Goal: Task Accomplishment & Management: Use online tool/utility

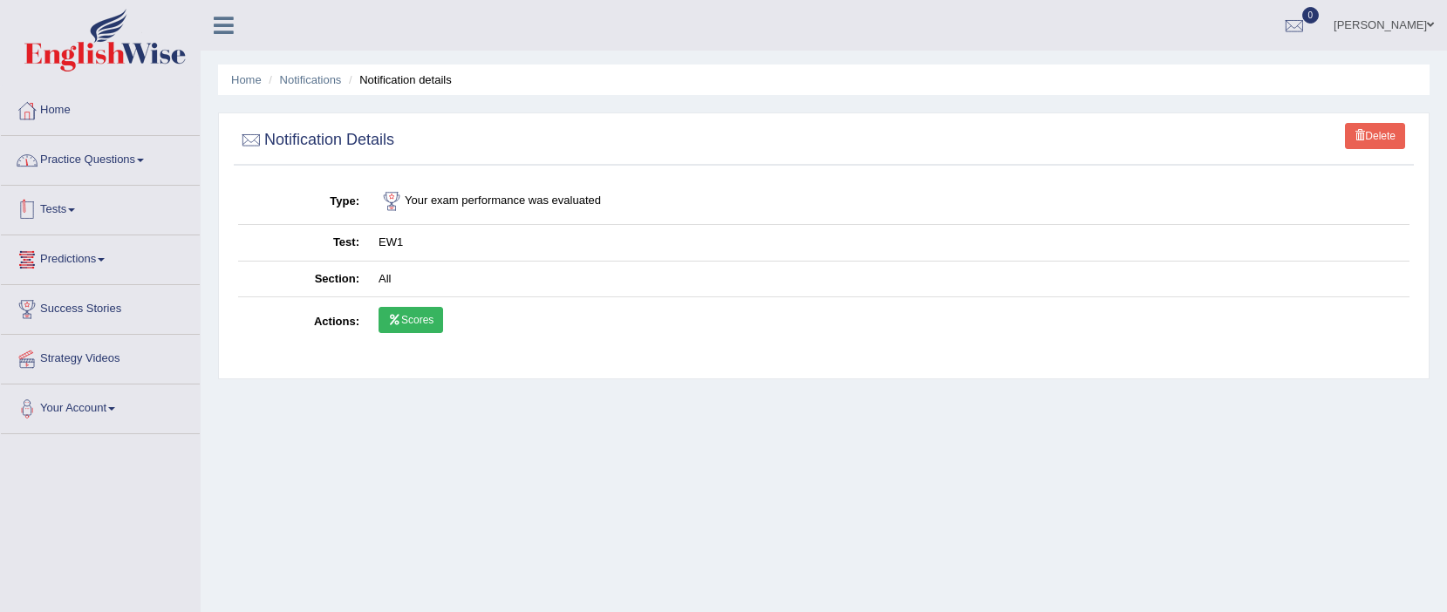
click at [72, 170] on link "Practice Questions" at bounding box center [100, 158] width 199 height 44
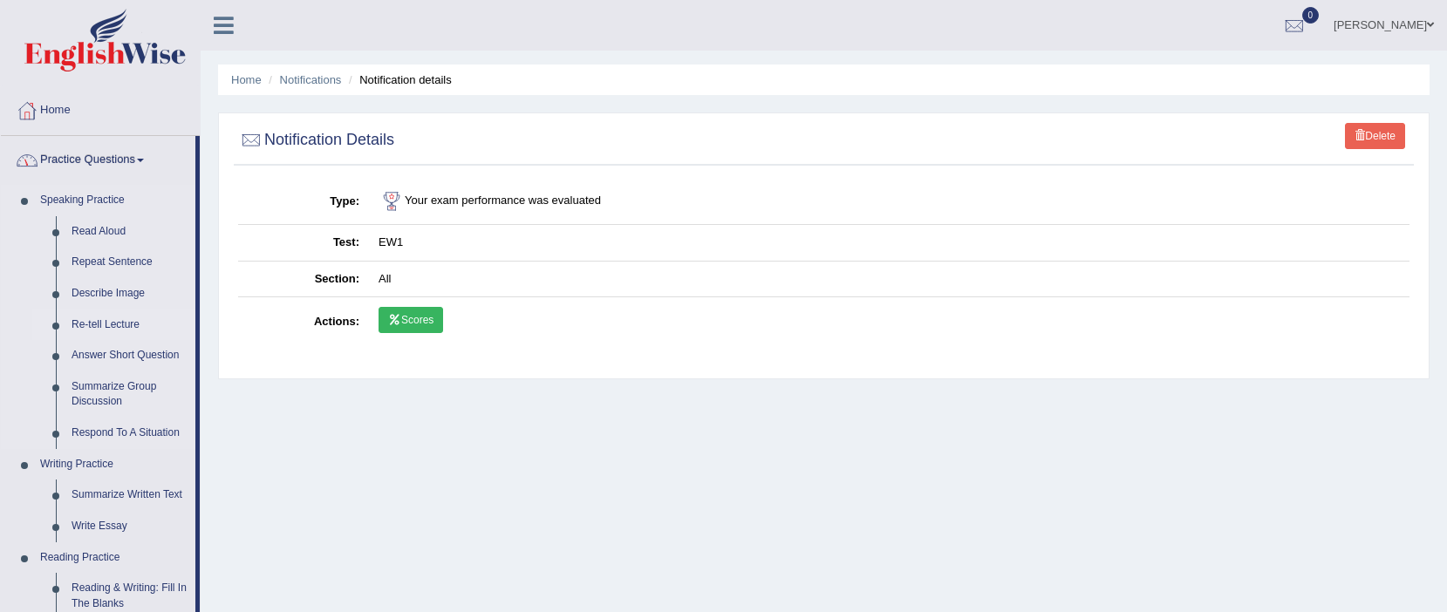
click at [110, 317] on link "Re-tell Lecture" at bounding box center [130, 325] width 132 height 31
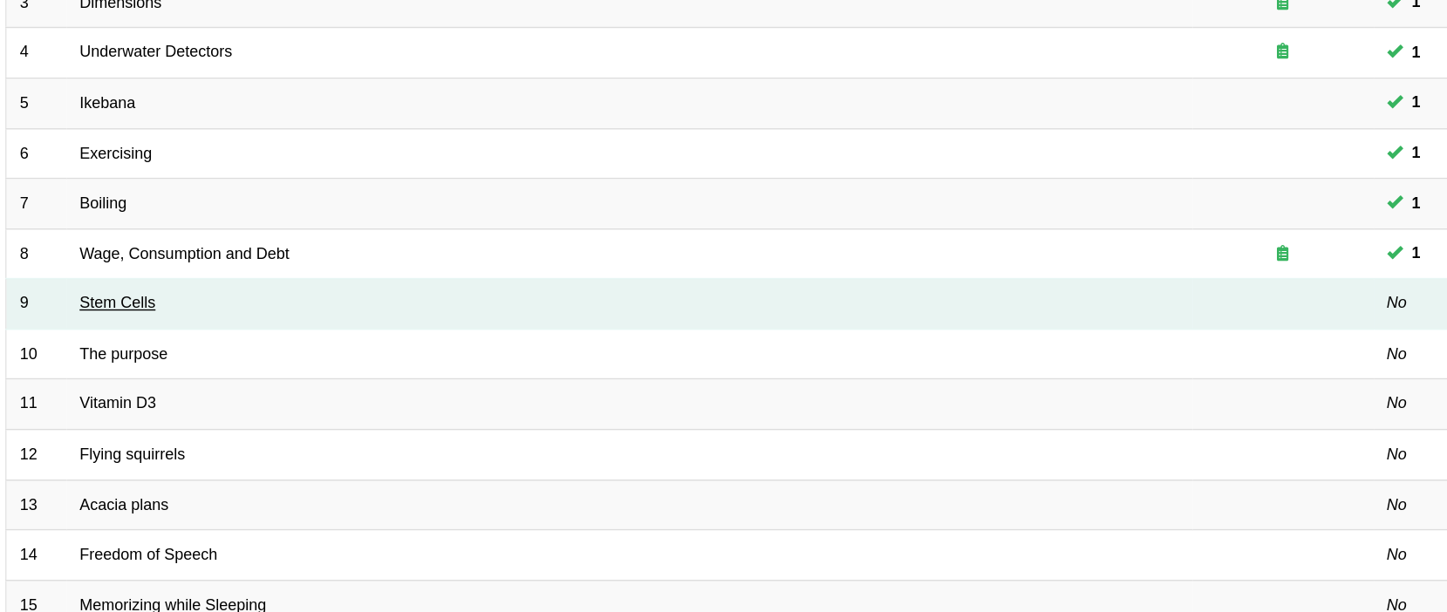
scroll to position [278, 0]
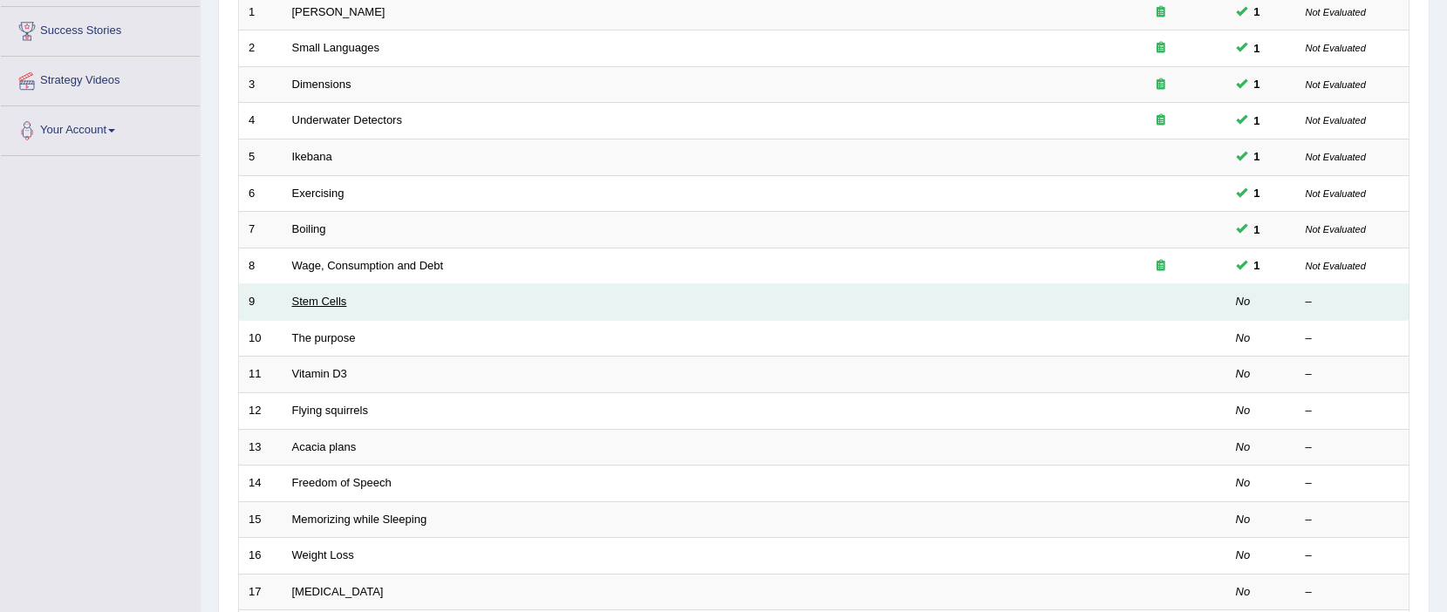
click at [321, 304] on link "Stem Cells" at bounding box center [319, 301] width 55 height 13
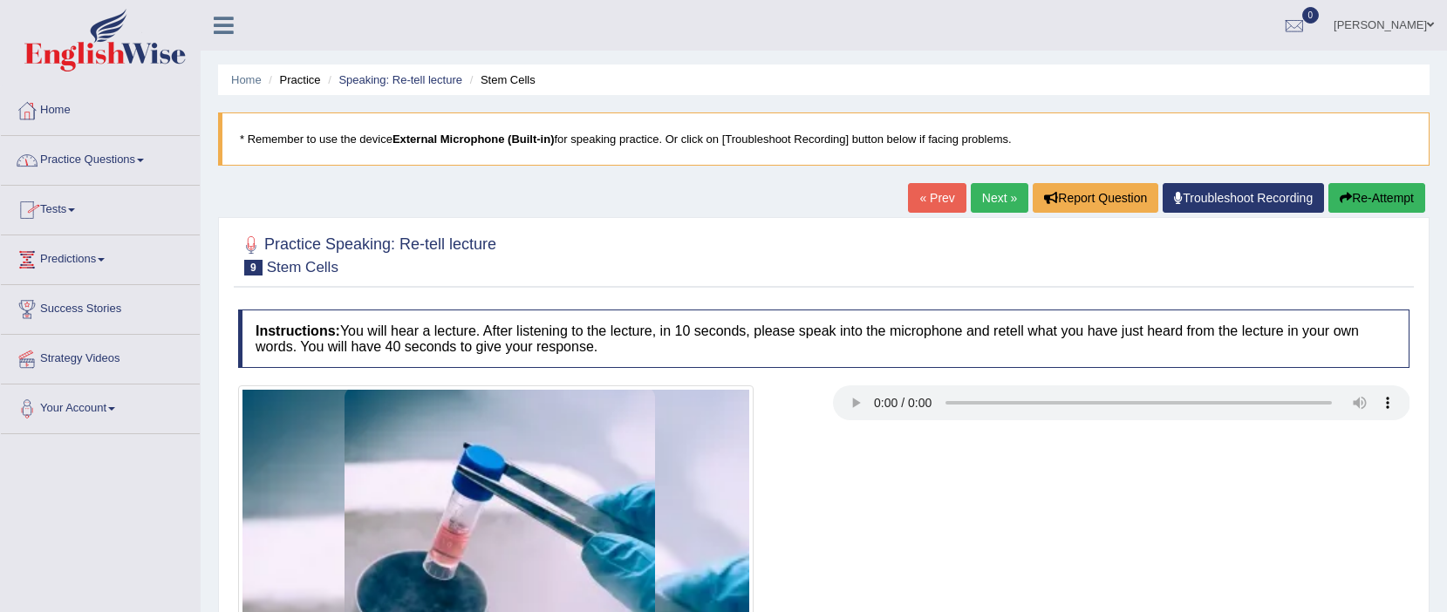
click at [69, 206] on link "Tests" at bounding box center [100, 208] width 199 height 44
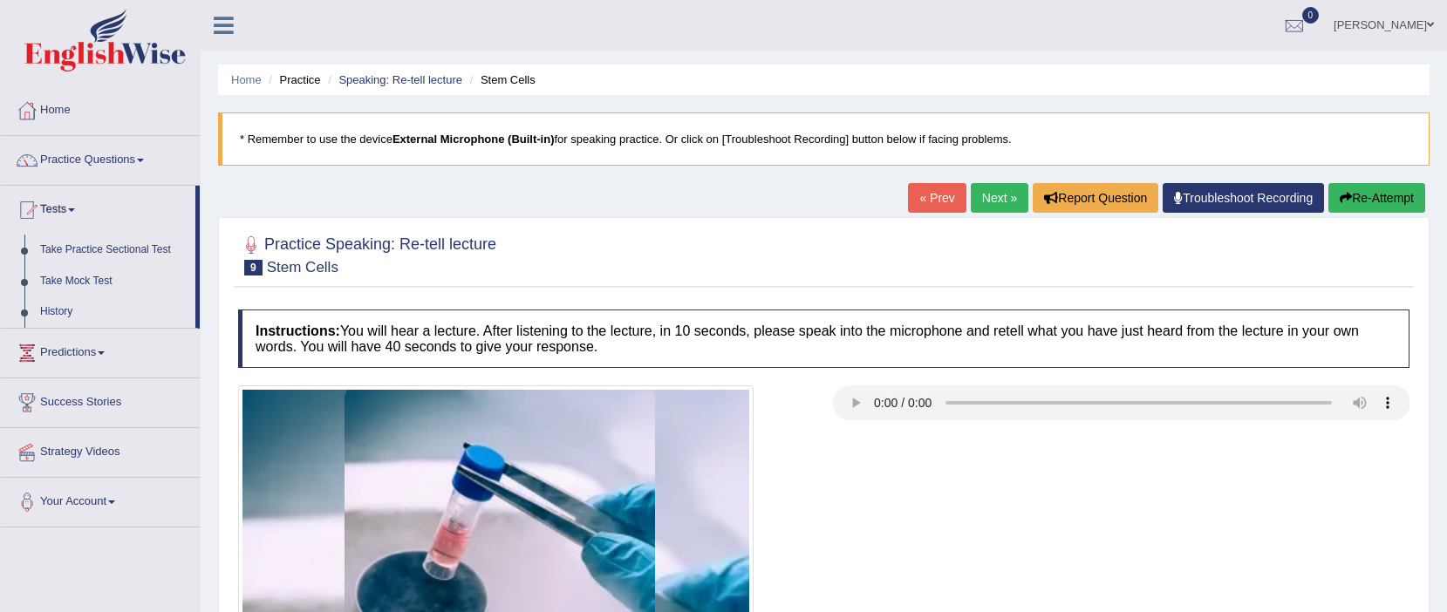
click at [78, 185] on li "Practice Questions Speaking Practice Read Aloud Repeat Sentence Describe Image …" at bounding box center [100, 161] width 199 height 50
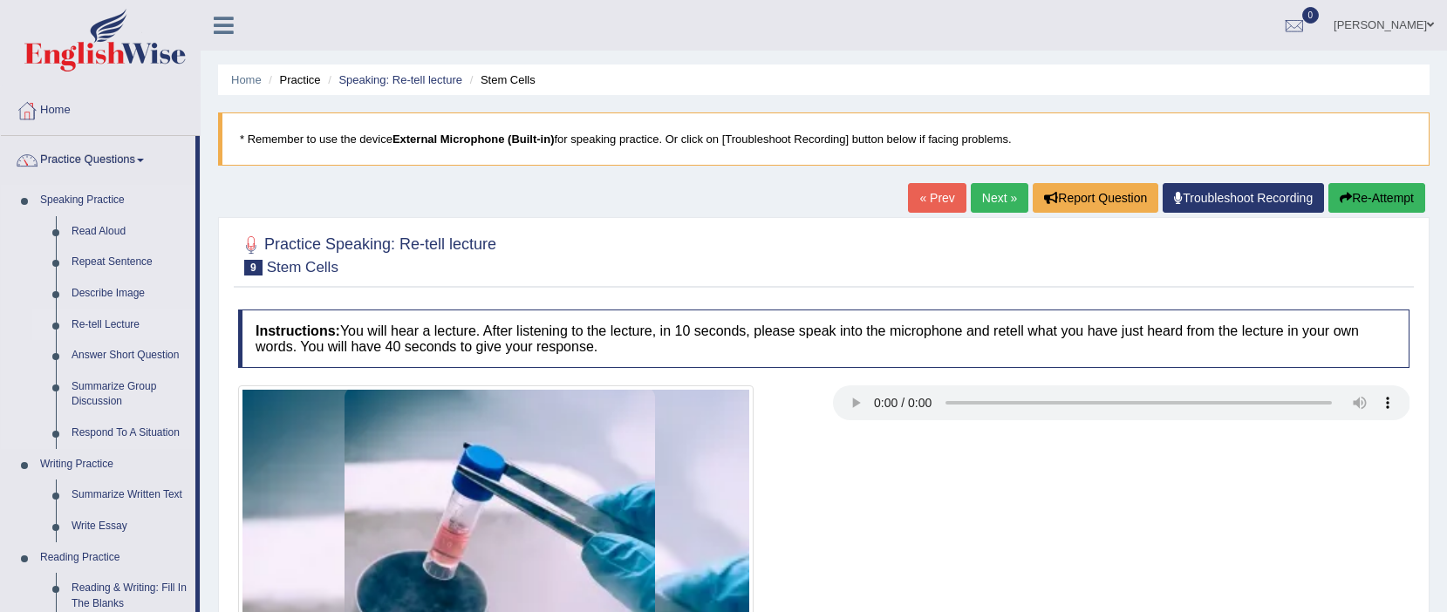
click at [99, 317] on link "Re-tell Lecture" at bounding box center [130, 325] width 132 height 31
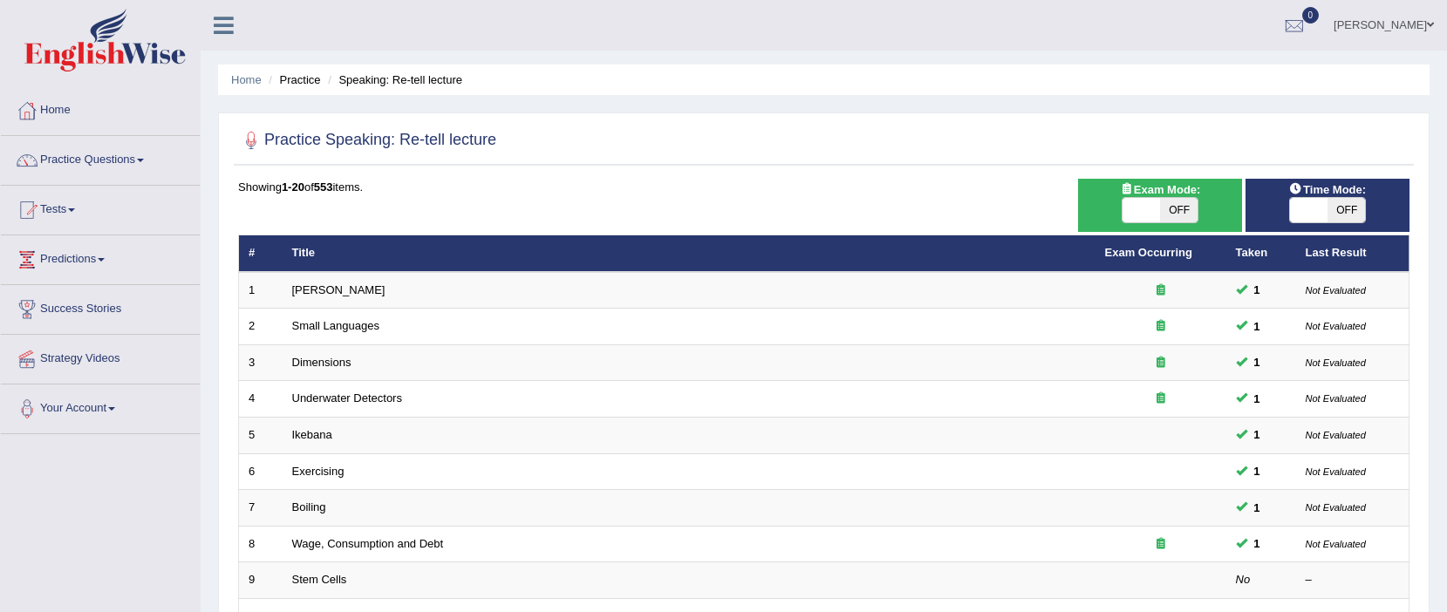
click at [1189, 208] on span "OFF" at bounding box center [1179, 210] width 38 height 24
checkbox input "true"
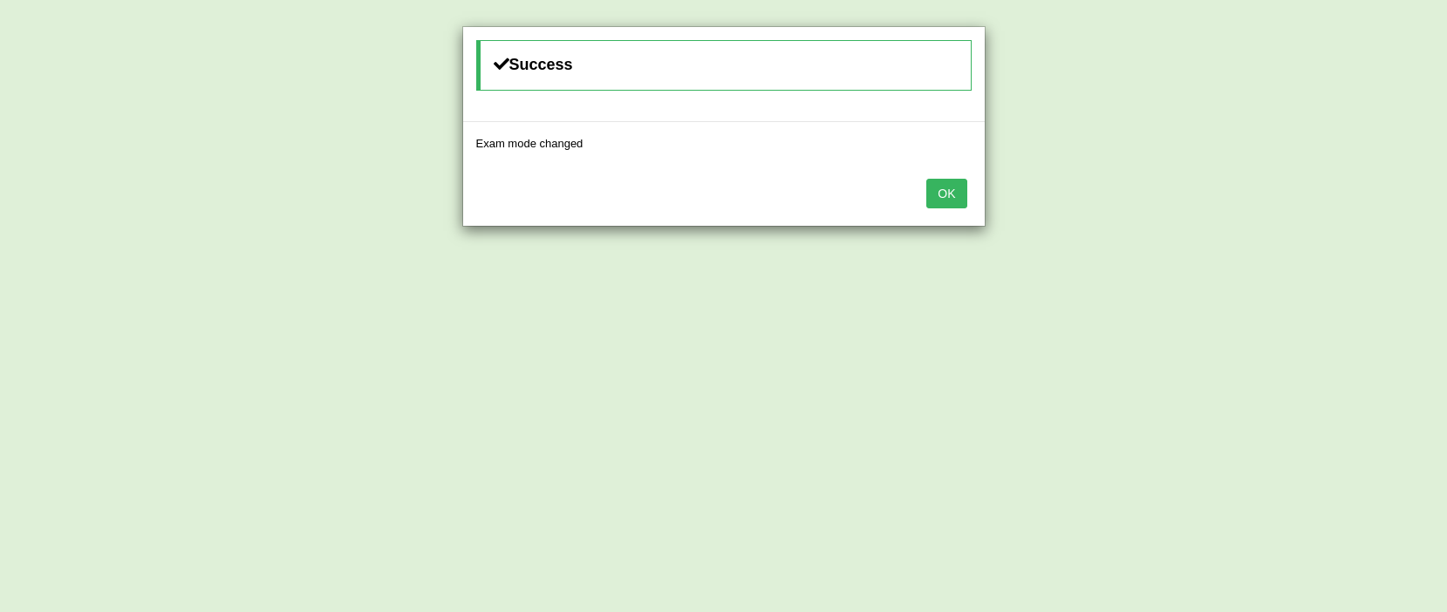
click at [1351, 206] on div "Success Exam mode changed OK" at bounding box center [723, 306] width 1447 height 612
click at [934, 197] on button "OK" at bounding box center [946, 194] width 40 height 30
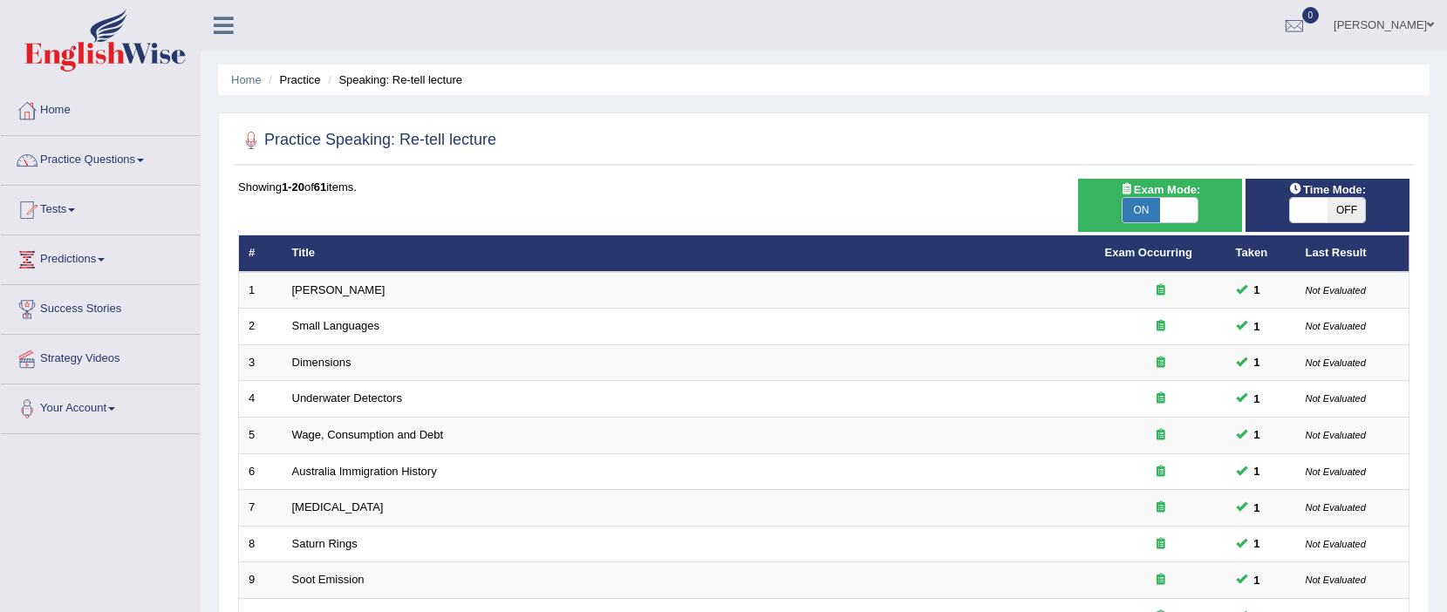
click at [1341, 208] on span "OFF" at bounding box center [1347, 210] width 38 height 24
checkbox input "true"
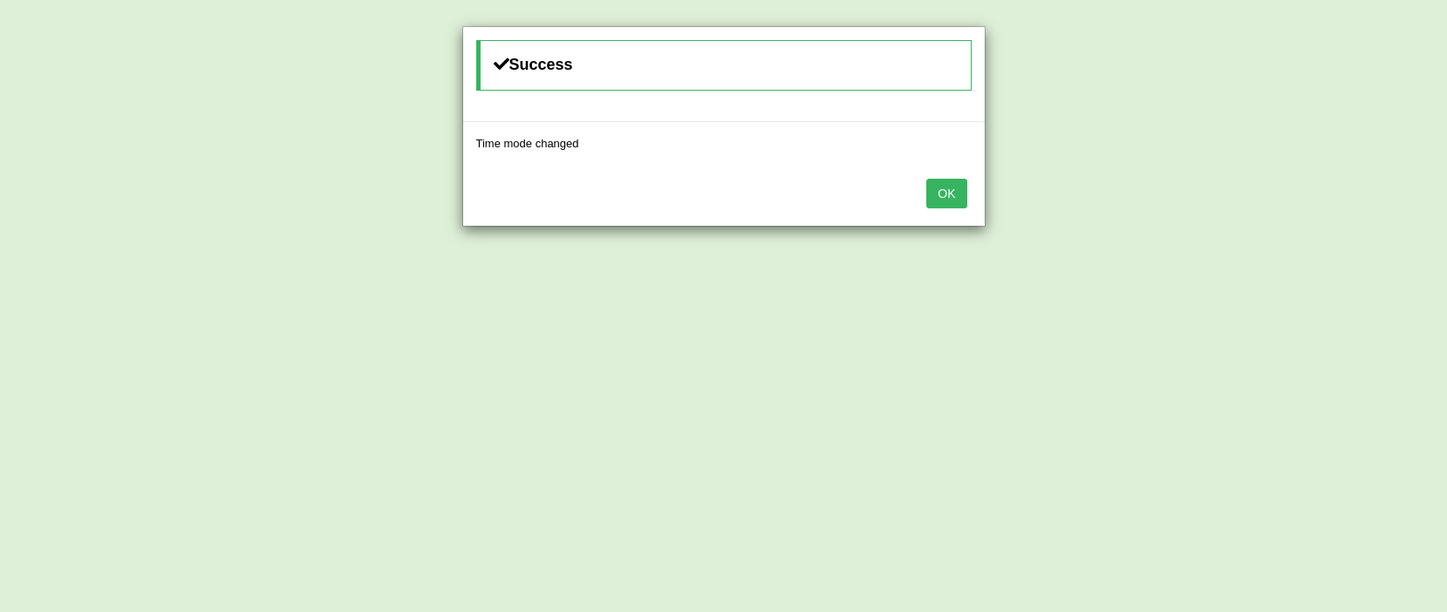
click at [946, 198] on button "OK" at bounding box center [946, 194] width 40 height 30
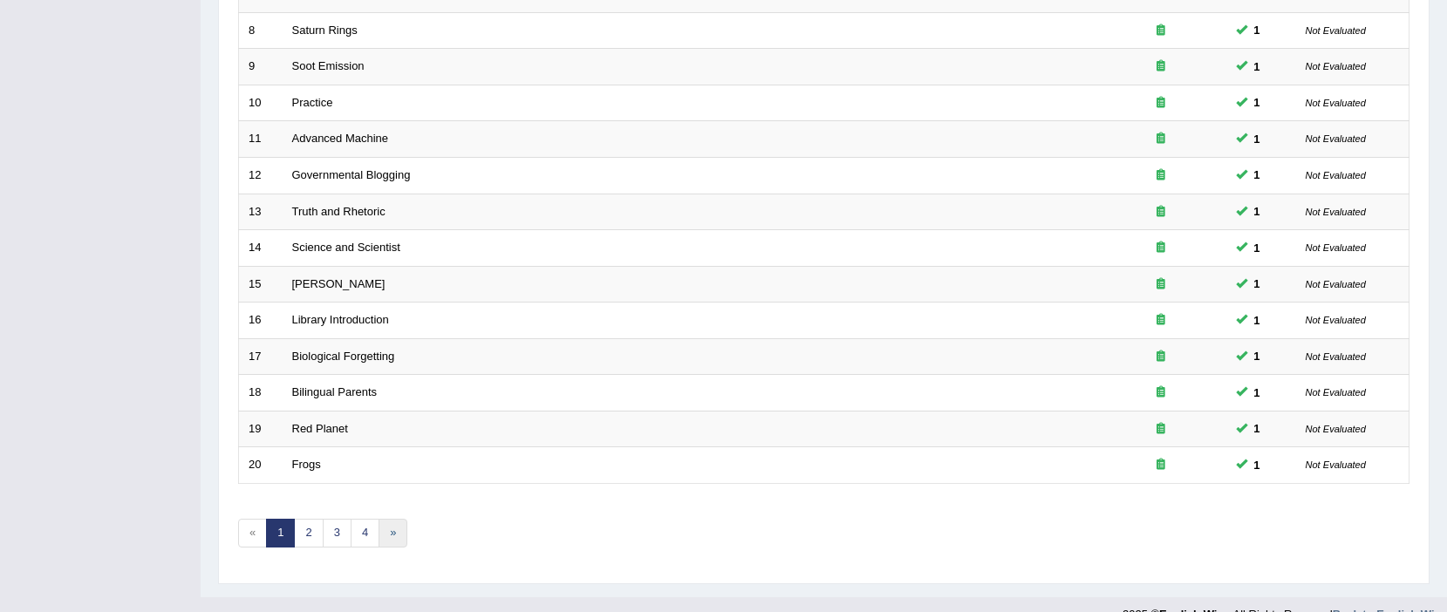
scroll to position [543, 0]
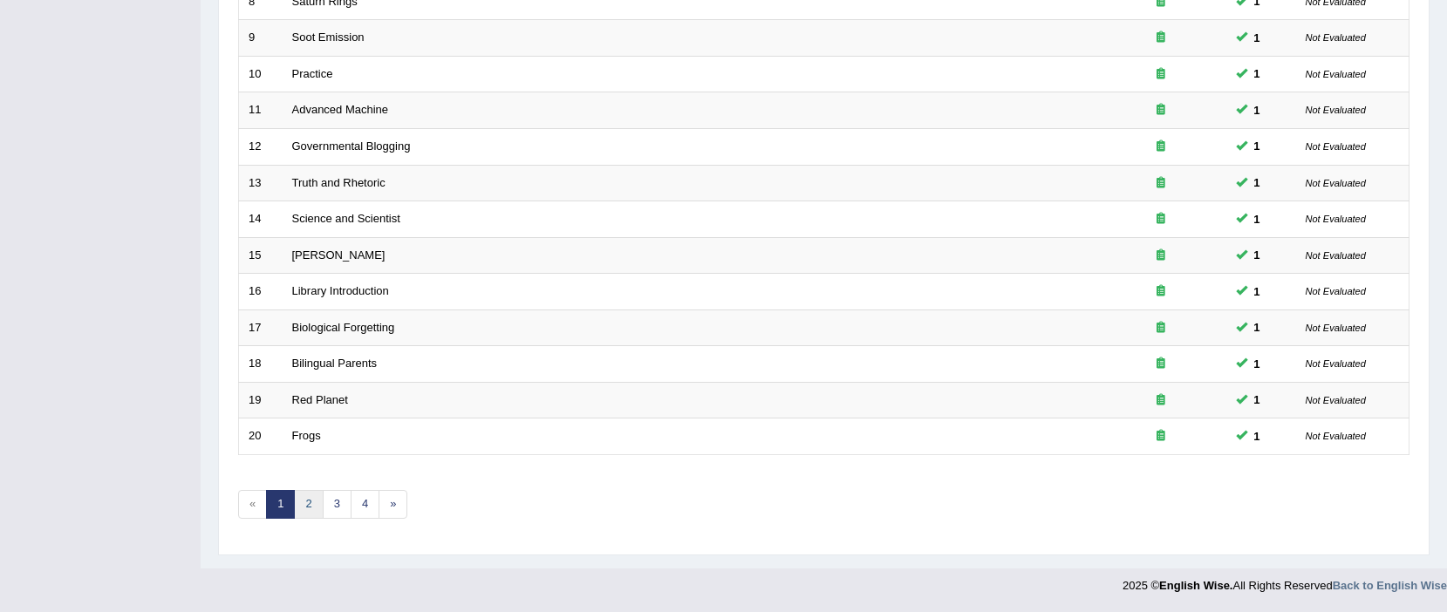
click at [307, 507] on link "2" at bounding box center [308, 504] width 29 height 29
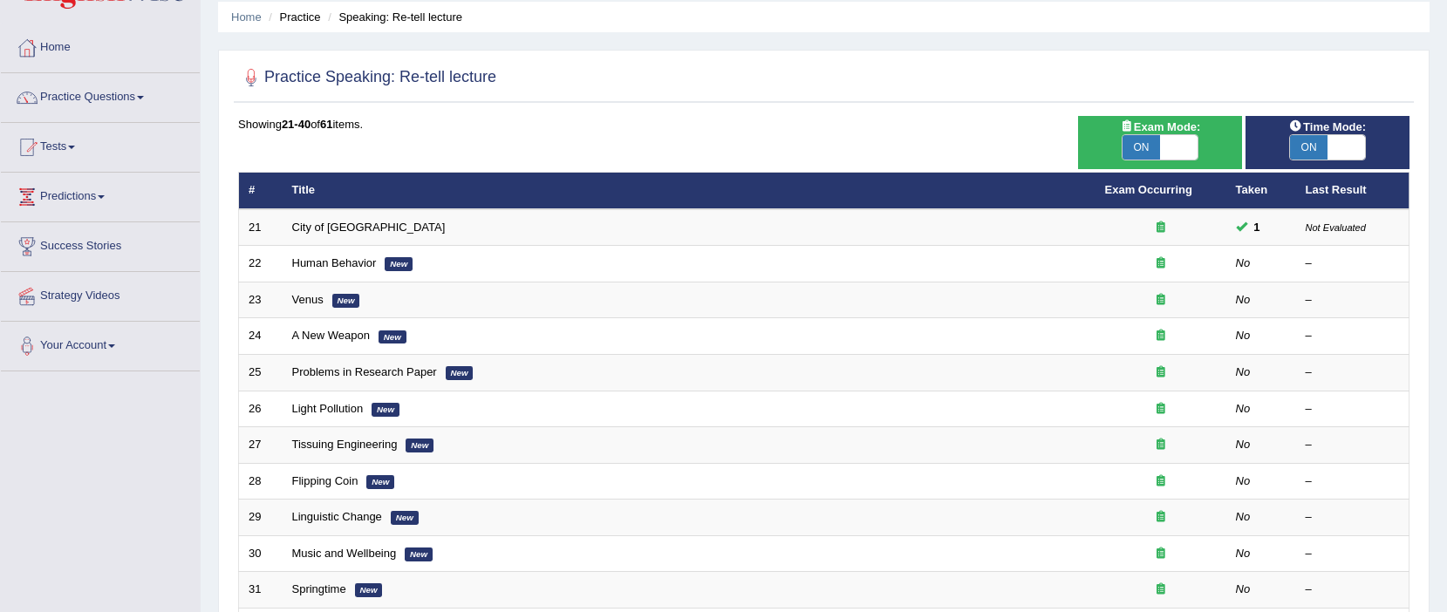
scroll to position [14, 0]
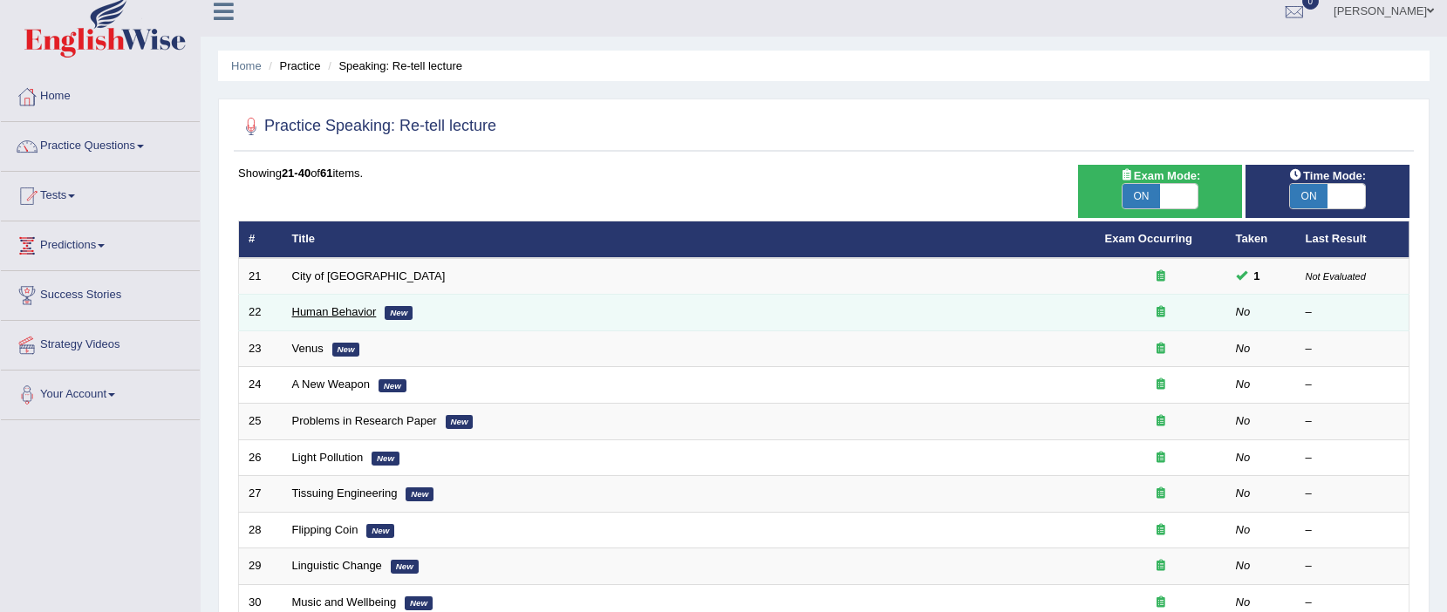
click at [333, 310] on link "Human Behavior" at bounding box center [334, 311] width 85 height 13
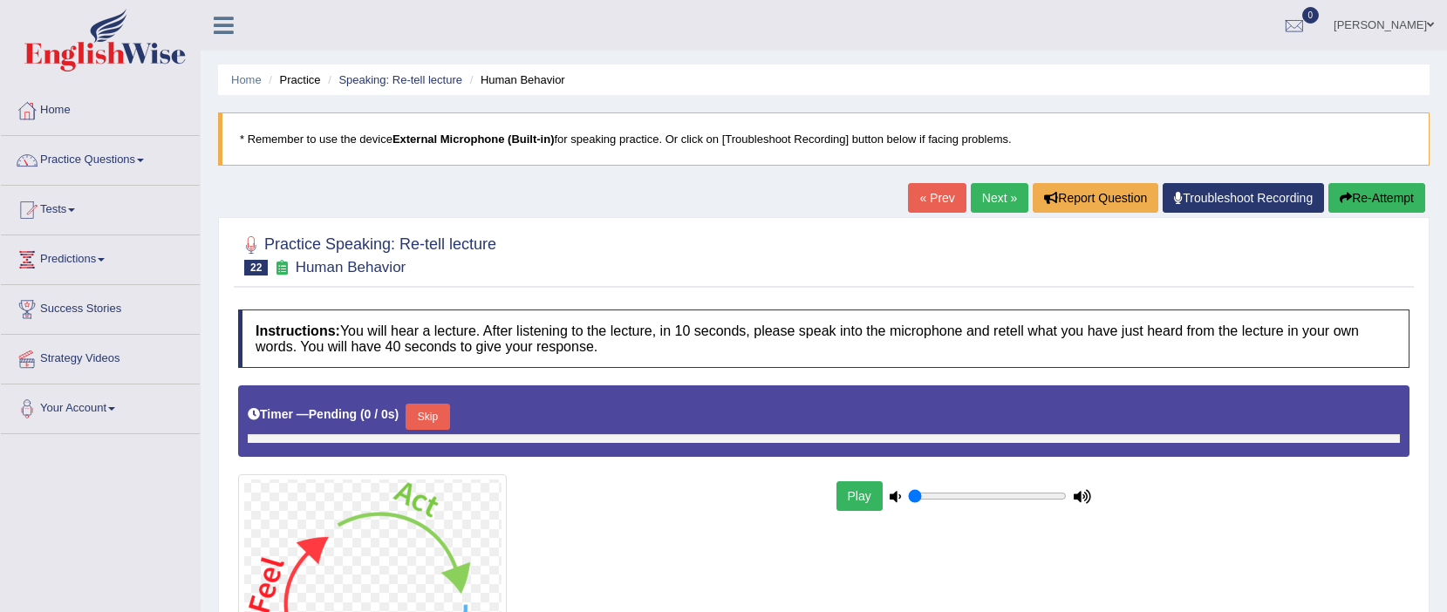
type input "0.05"
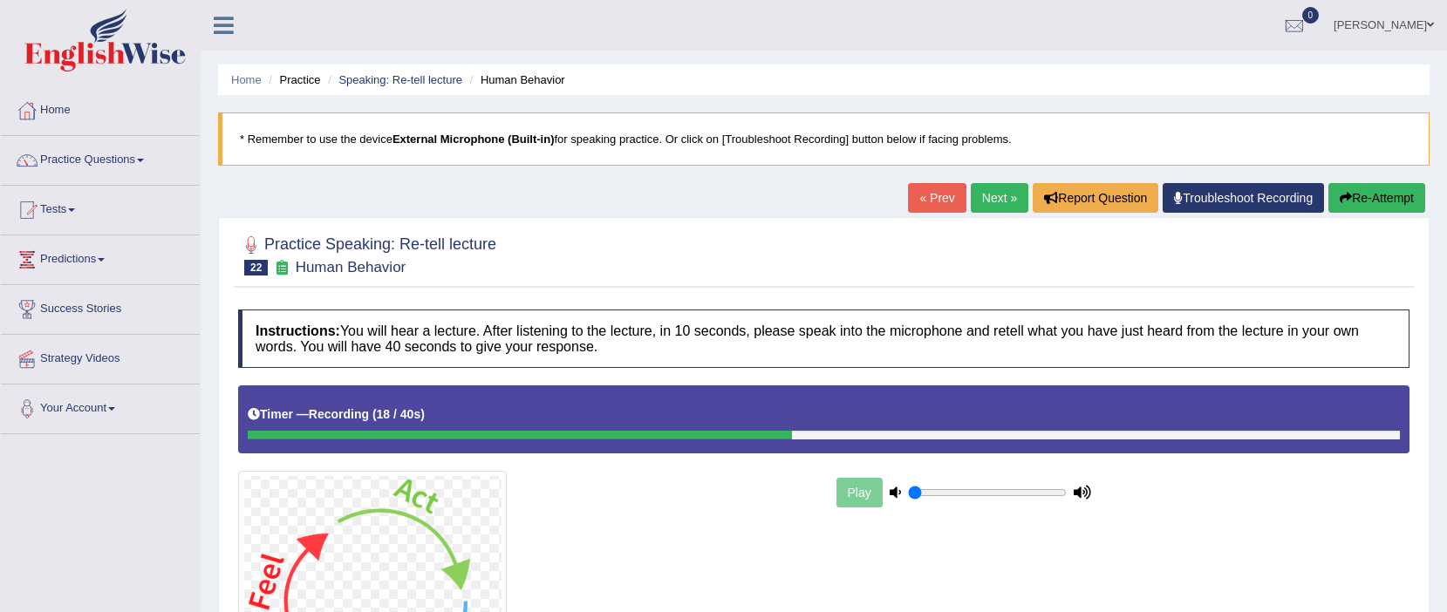
click at [1364, 202] on button "Re-Attempt" at bounding box center [1376, 198] width 97 height 30
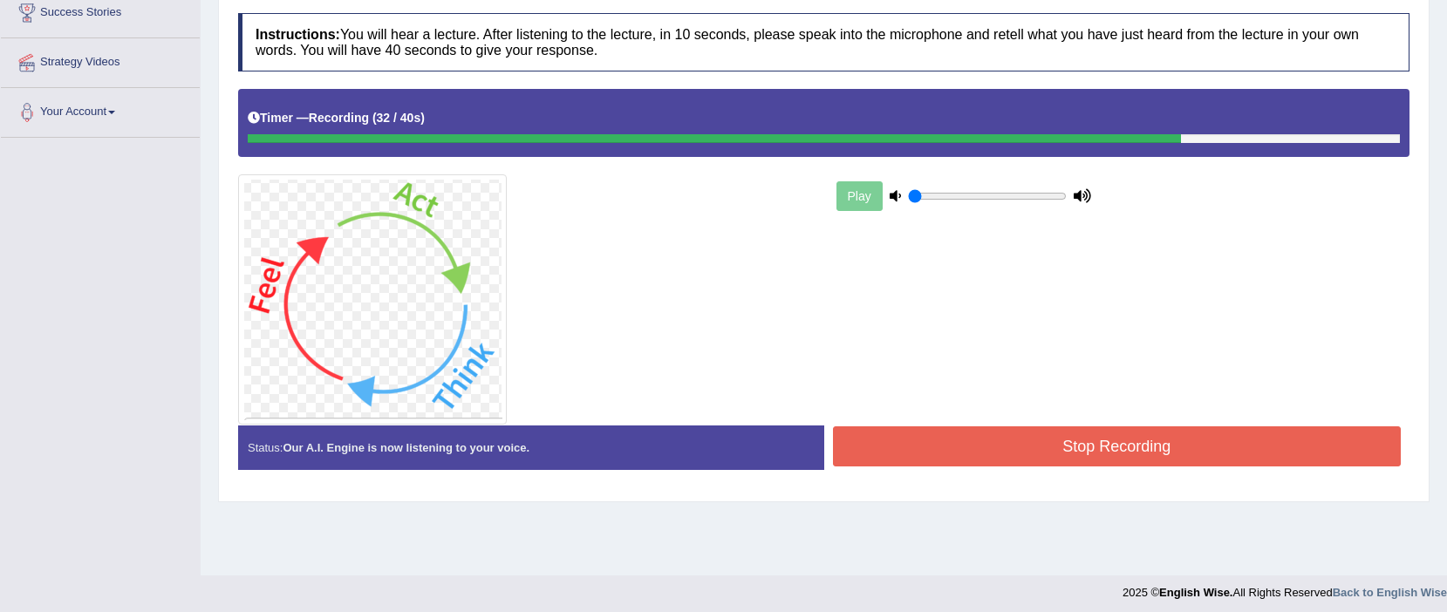
scroll to position [304, 0]
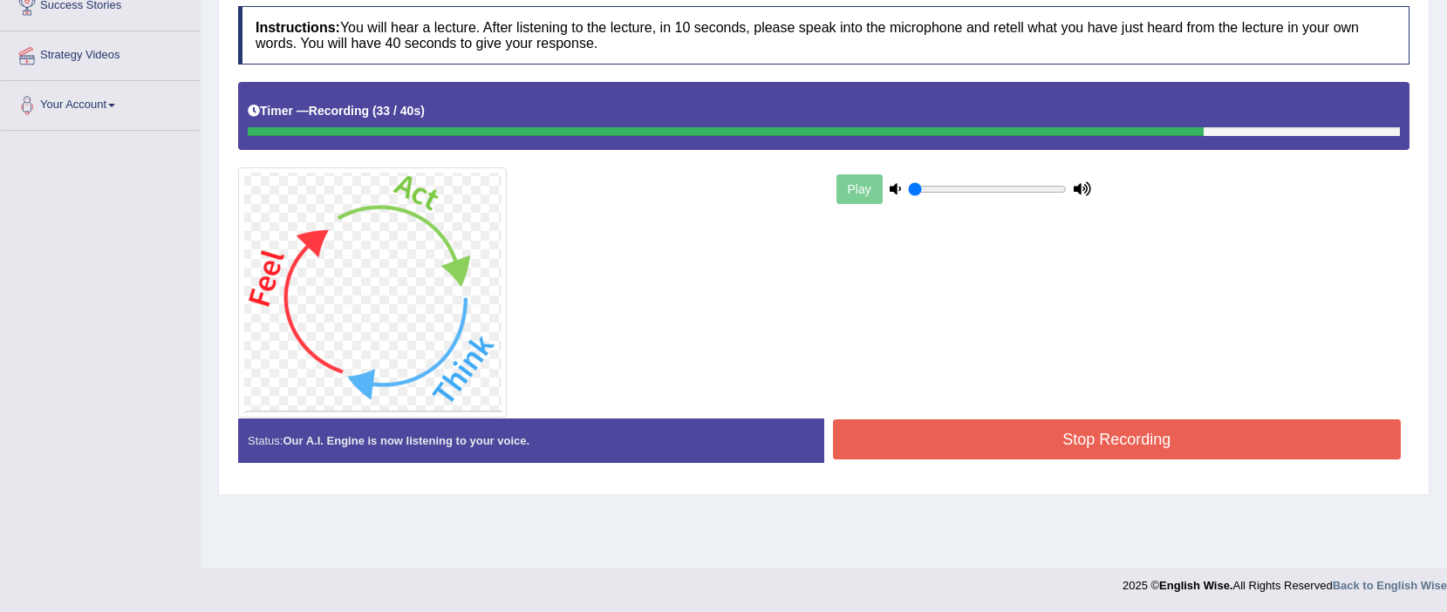
click at [1243, 445] on button "Stop Recording" at bounding box center [1117, 440] width 569 height 40
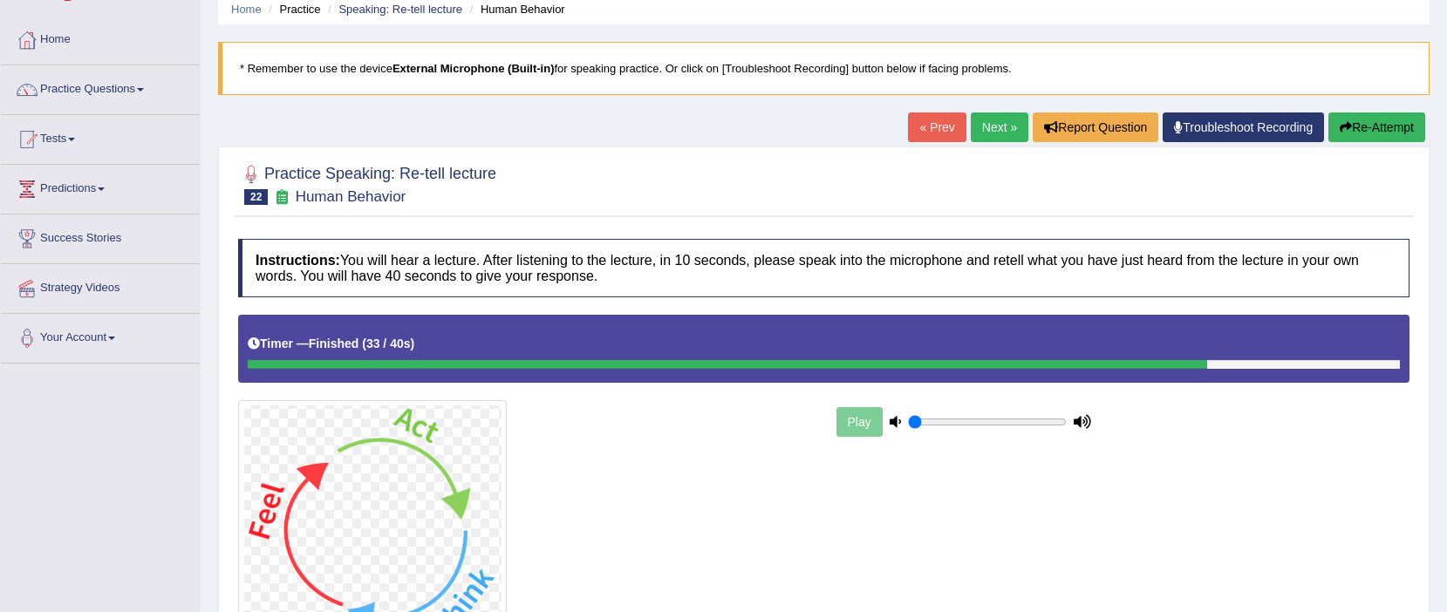
scroll to position [0, 0]
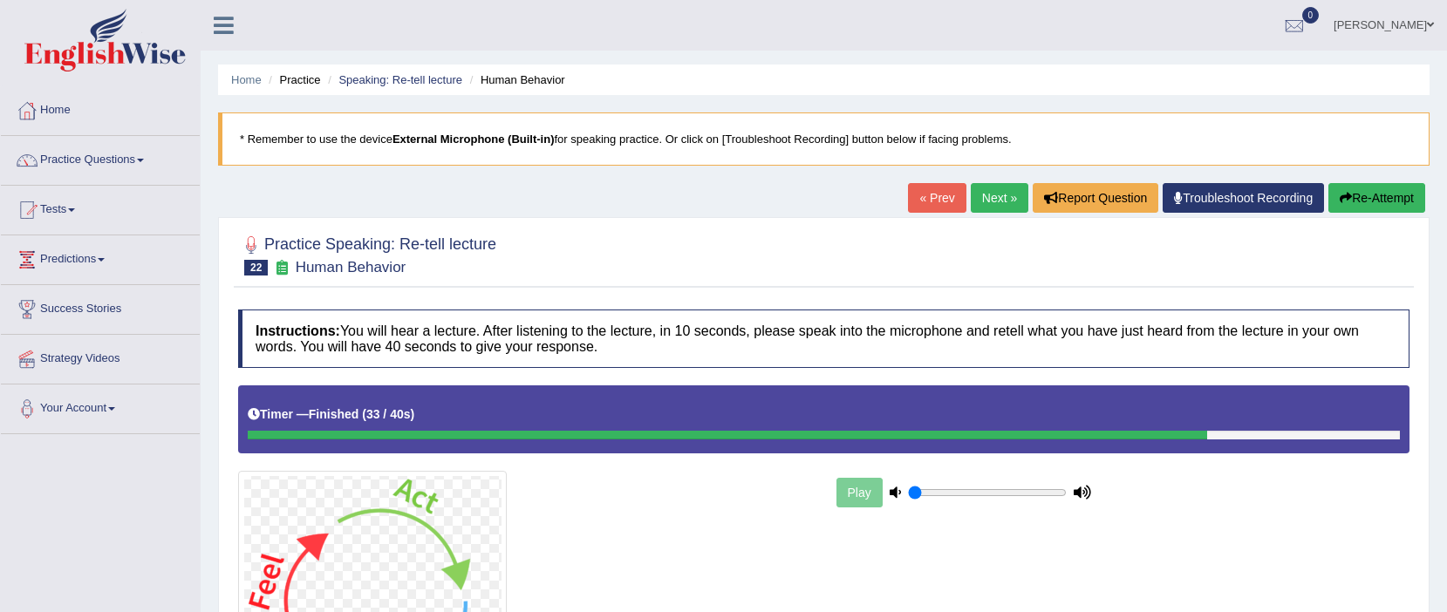
click at [983, 195] on link "Next »" at bounding box center [1000, 198] width 58 height 30
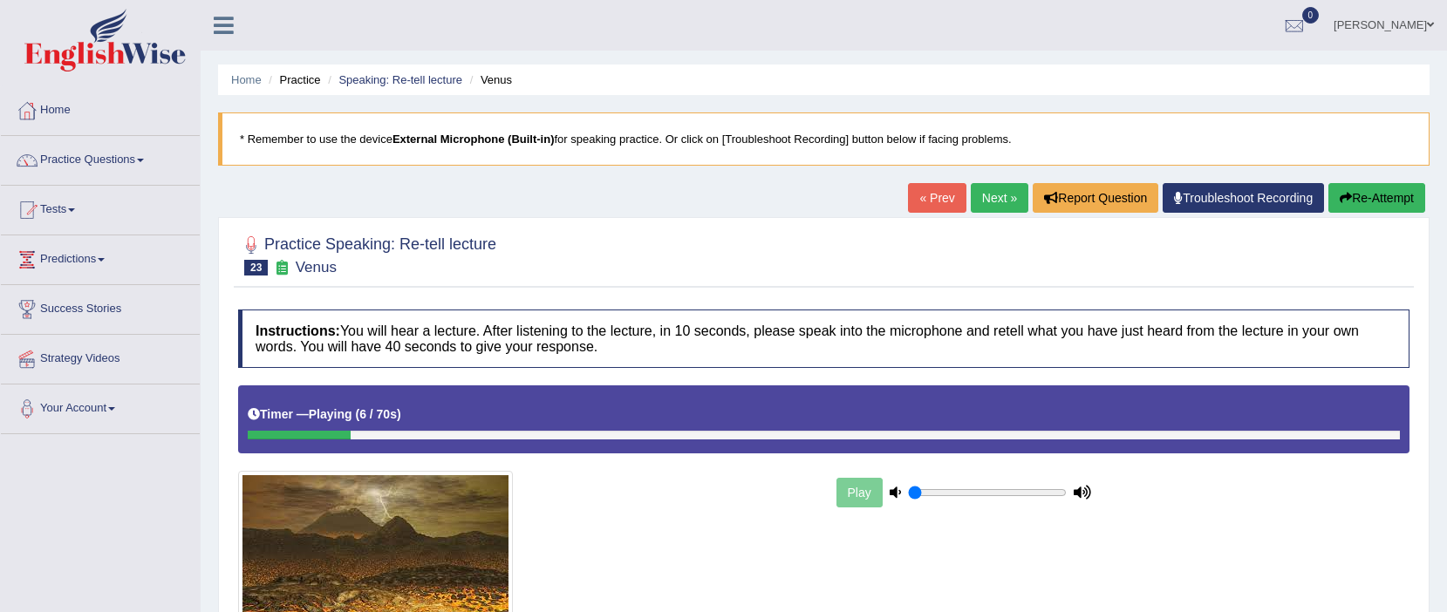
click at [1396, 209] on button "Re-Attempt" at bounding box center [1376, 198] width 97 height 30
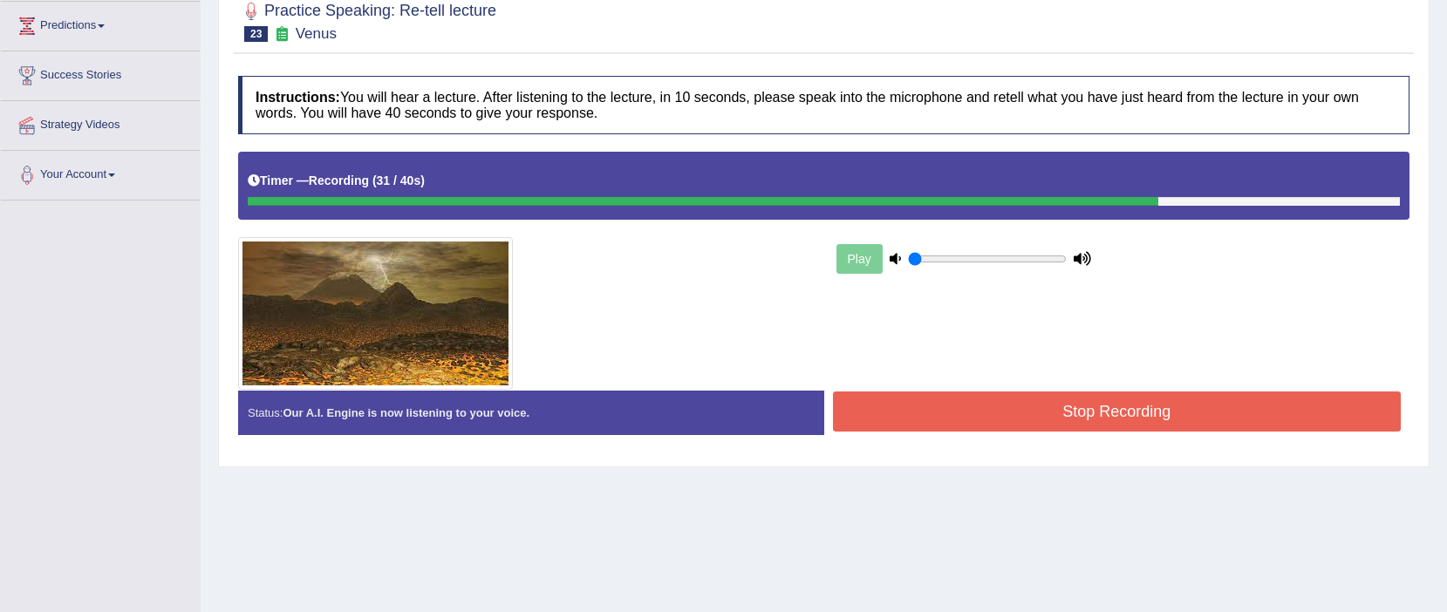
scroll to position [239, 0]
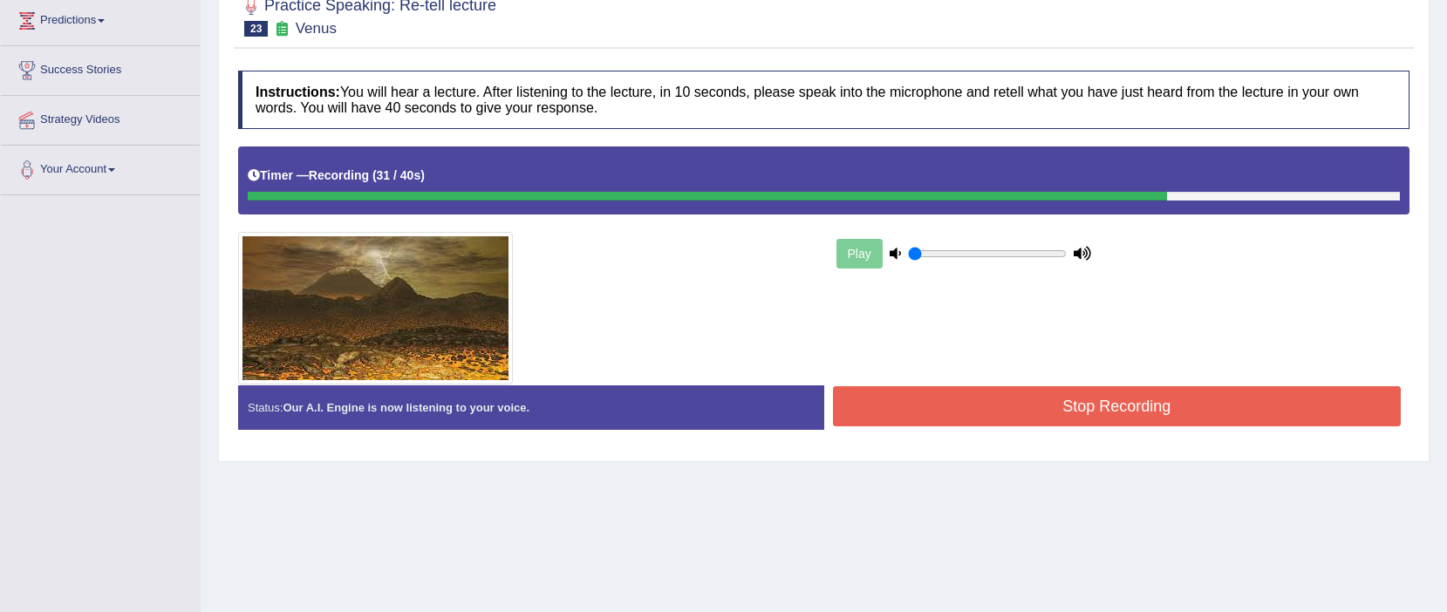
click at [1226, 414] on button "Stop Recording" at bounding box center [1117, 406] width 569 height 40
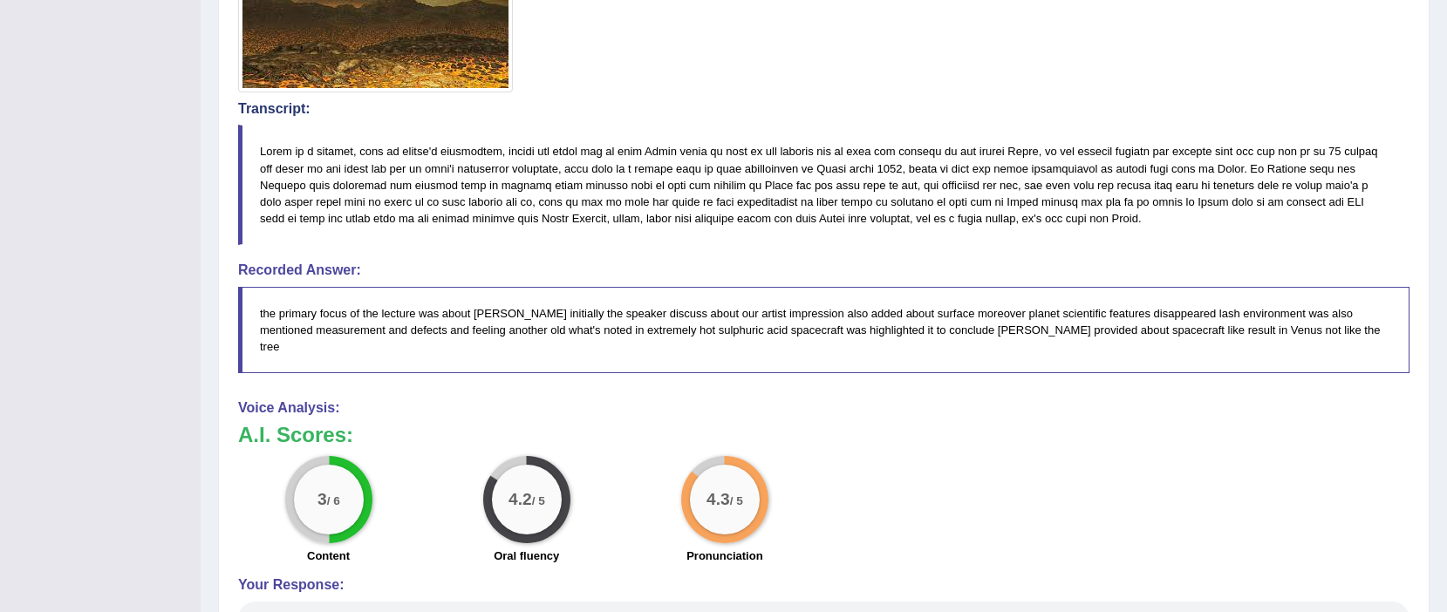
scroll to position [0, 0]
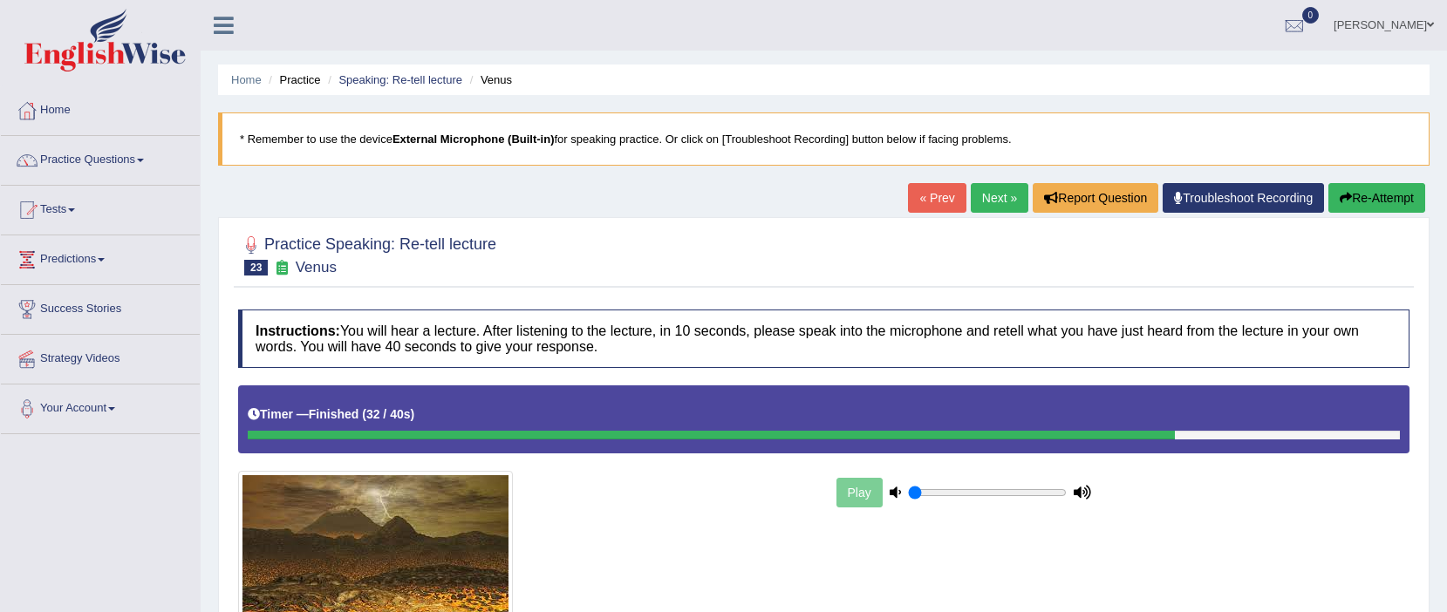
click at [999, 209] on link "Next »" at bounding box center [1000, 198] width 58 height 30
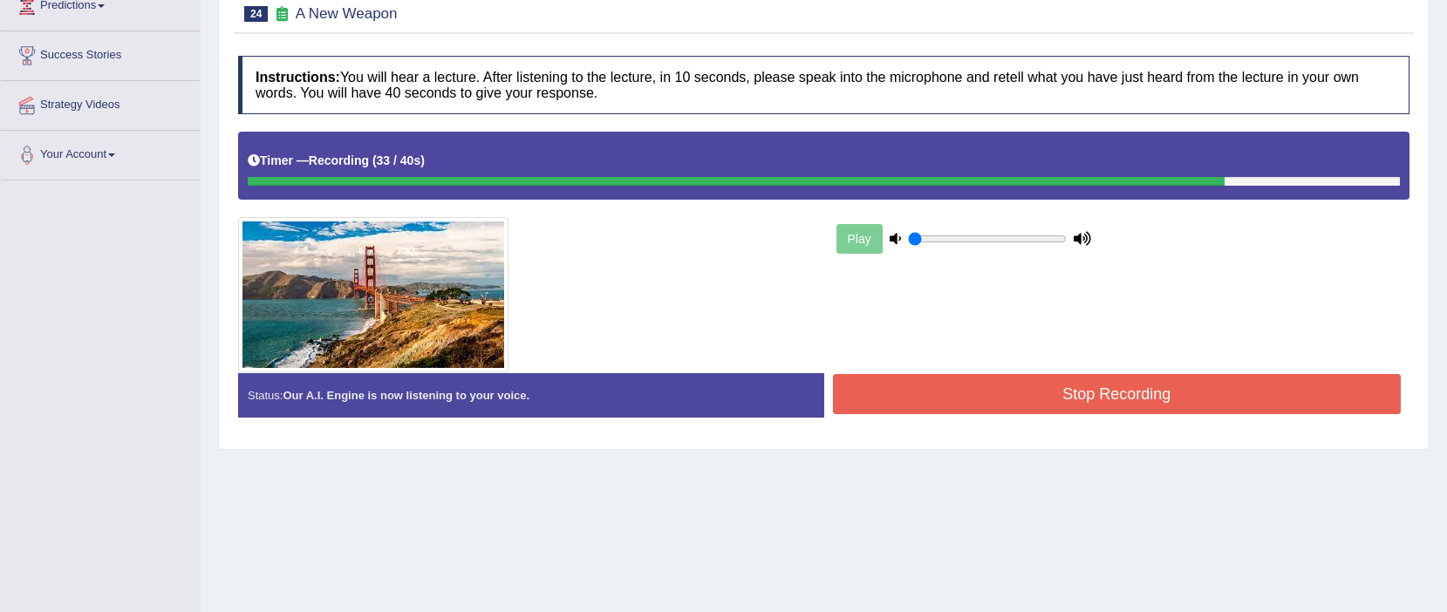
scroll to position [304, 0]
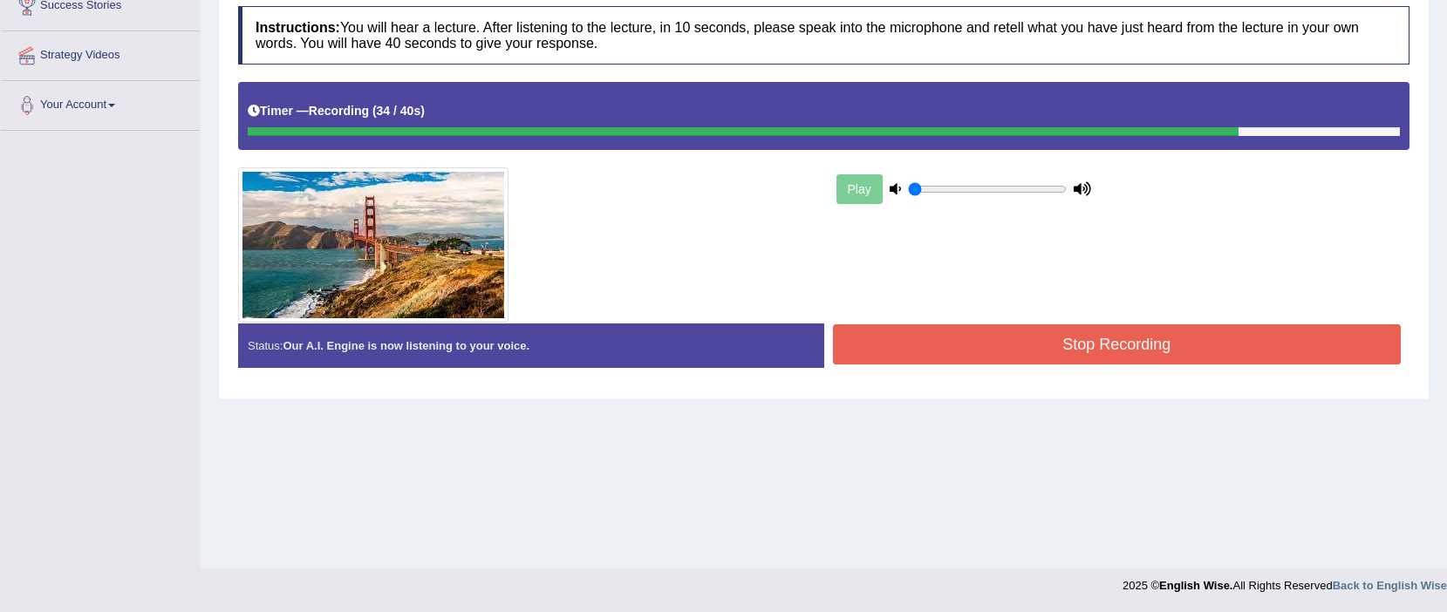
click at [881, 344] on button "Stop Recording" at bounding box center [1117, 344] width 569 height 40
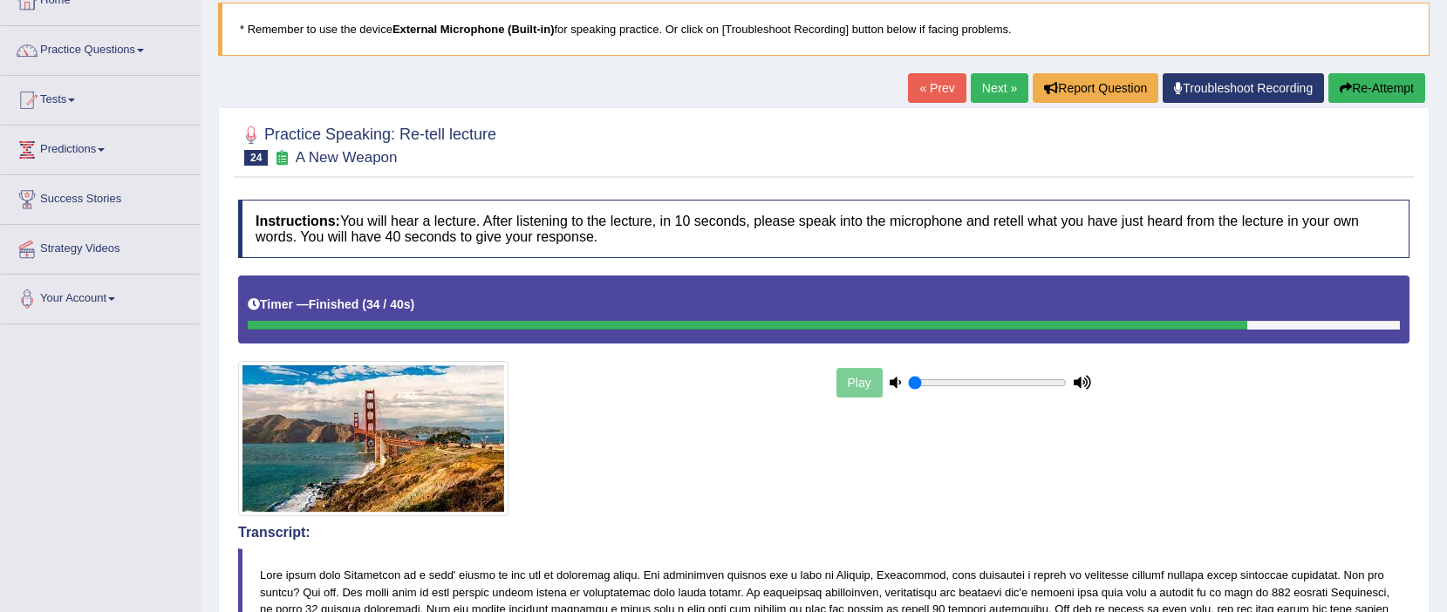
scroll to position [0, 0]
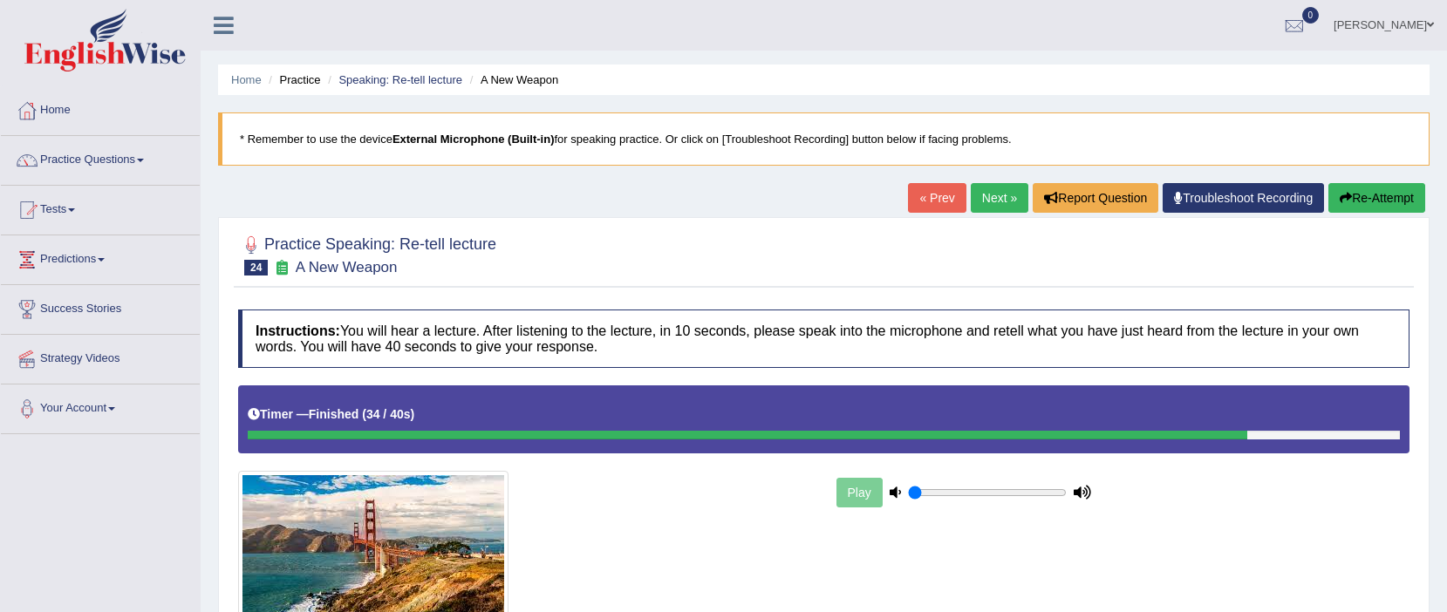
click at [986, 207] on link "Next »" at bounding box center [1000, 198] width 58 height 30
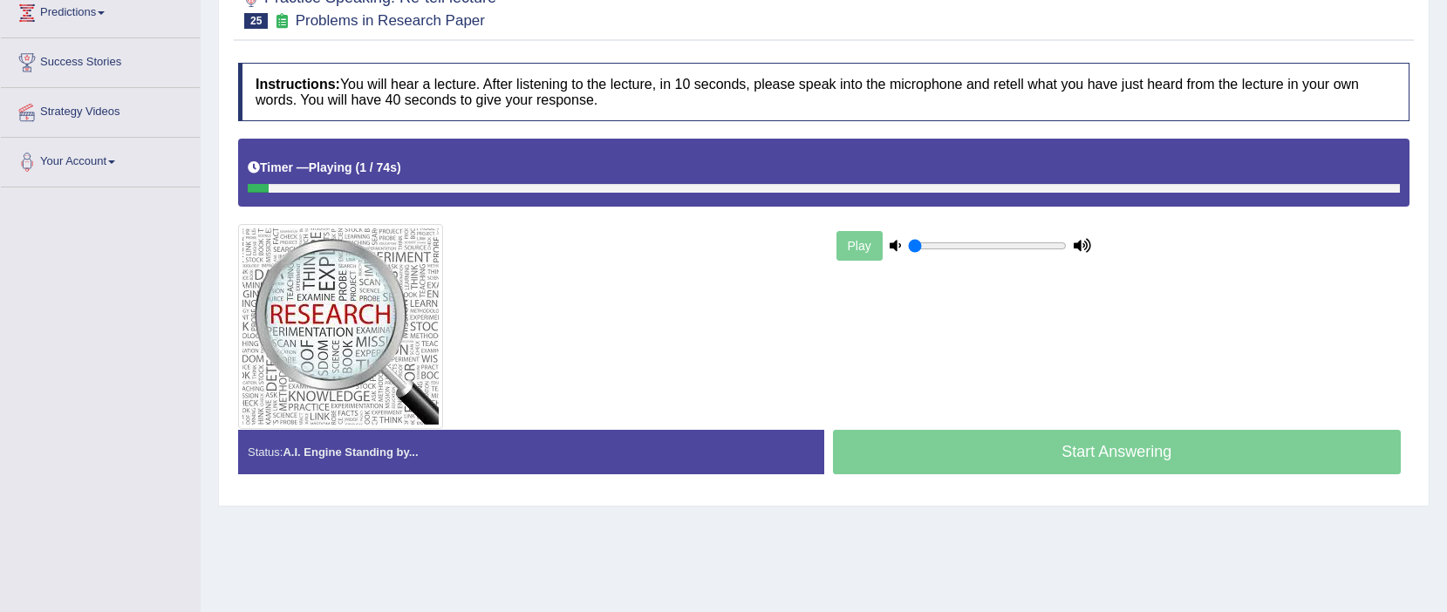
scroll to position [251, 0]
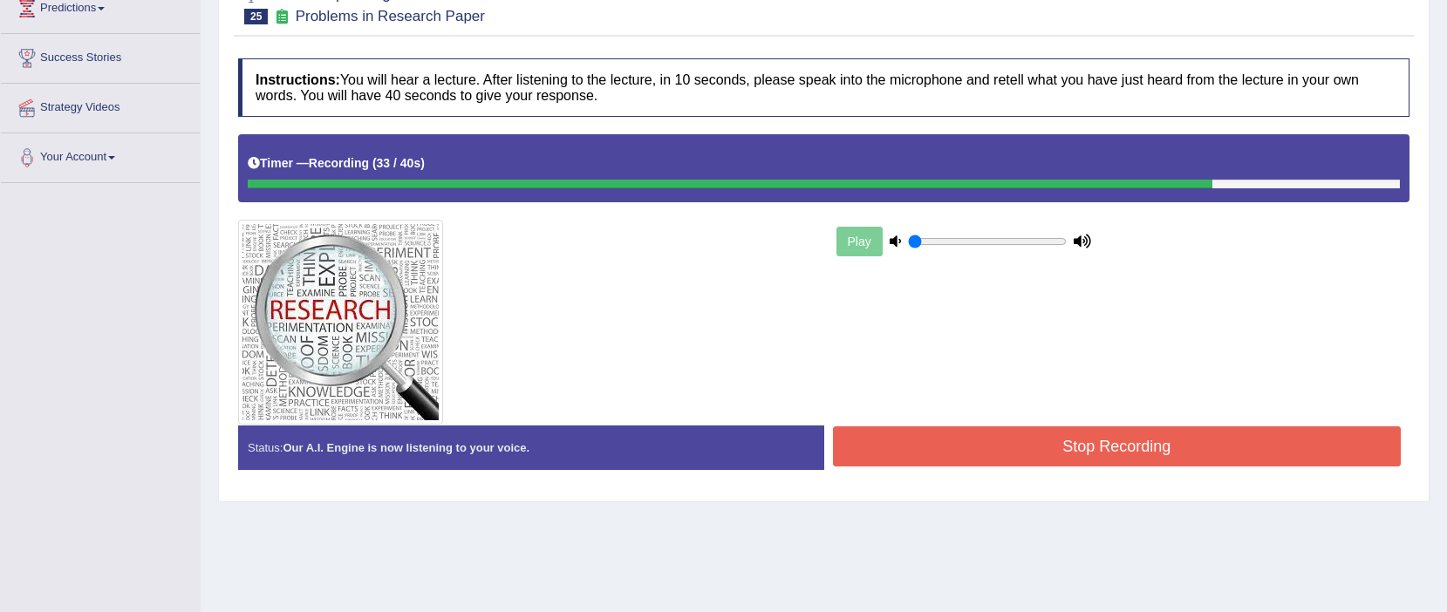
click at [854, 468] on div "Stop Recording" at bounding box center [1117, 449] width 586 height 44
click at [853, 460] on button "Stop Recording" at bounding box center [1117, 447] width 569 height 40
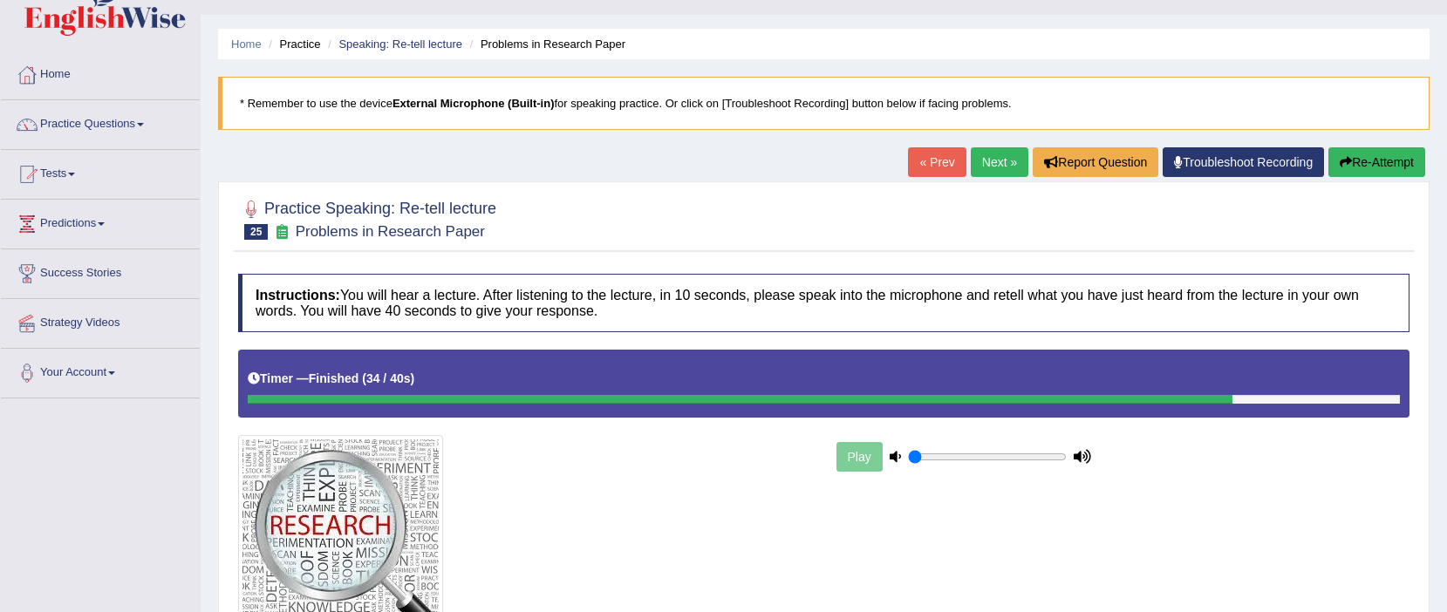
scroll to position [0, 0]
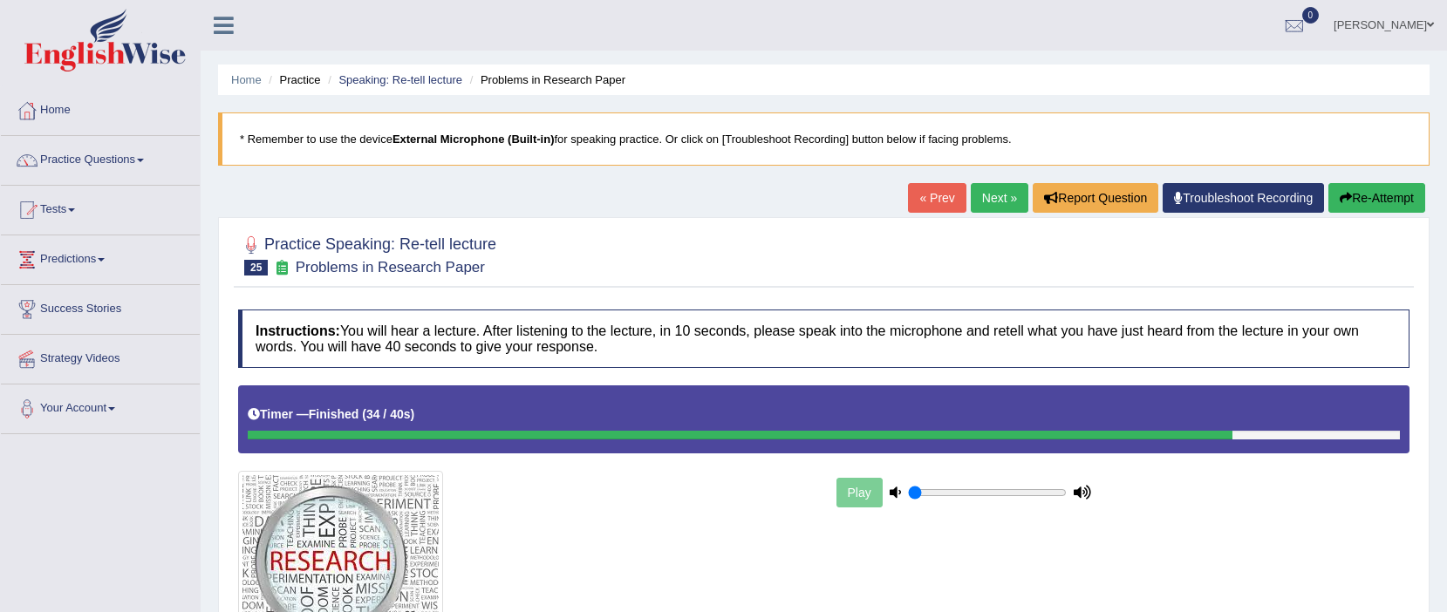
click at [986, 194] on link "Next »" at bounding box center [1000, 198] width 58 height 30
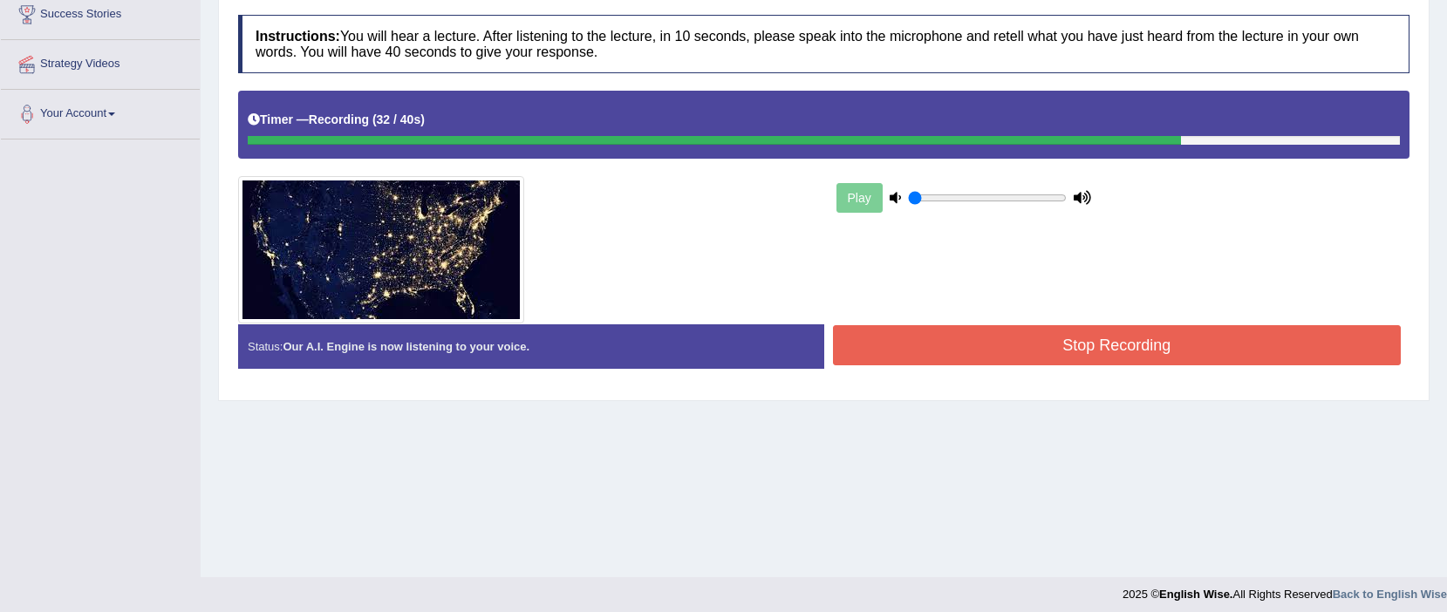
scroll to position [304, 0]
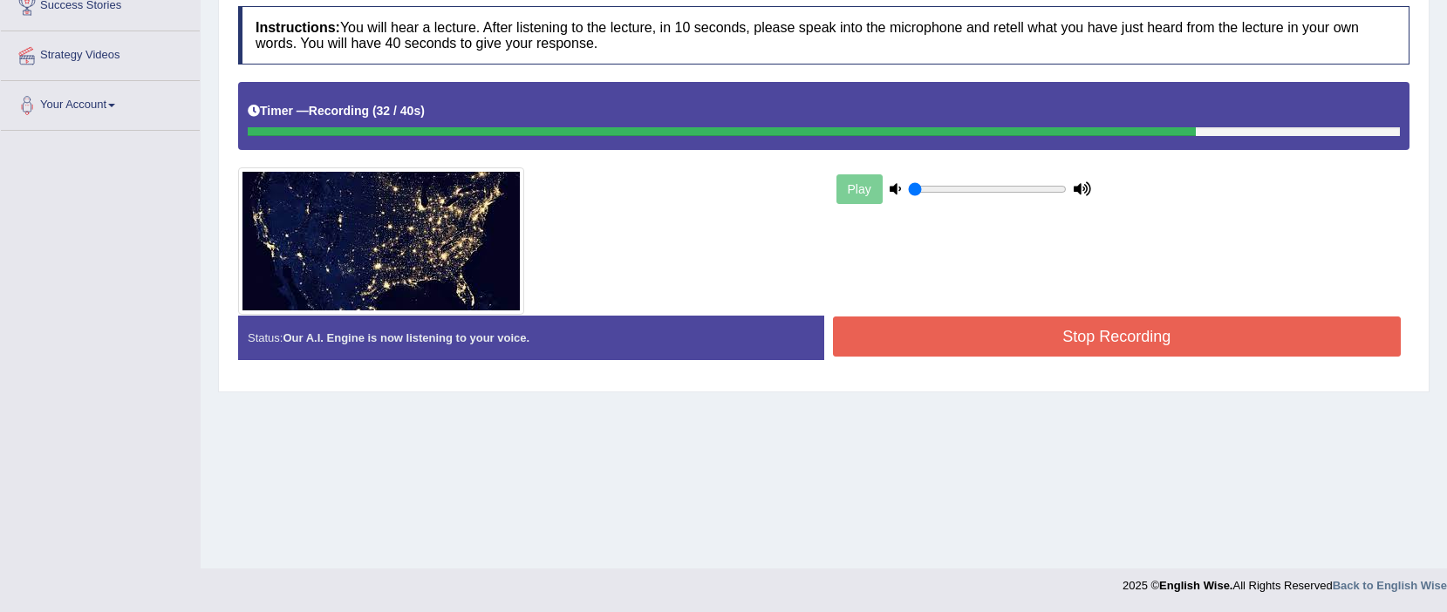
click at [1116, 357] on div "Stop Recording" at bounding box center [1117, 339] width 586 height 44
click at [1107, 338] on button "Stop Recording" at bounding box center [1117, 337] width 569 height 40
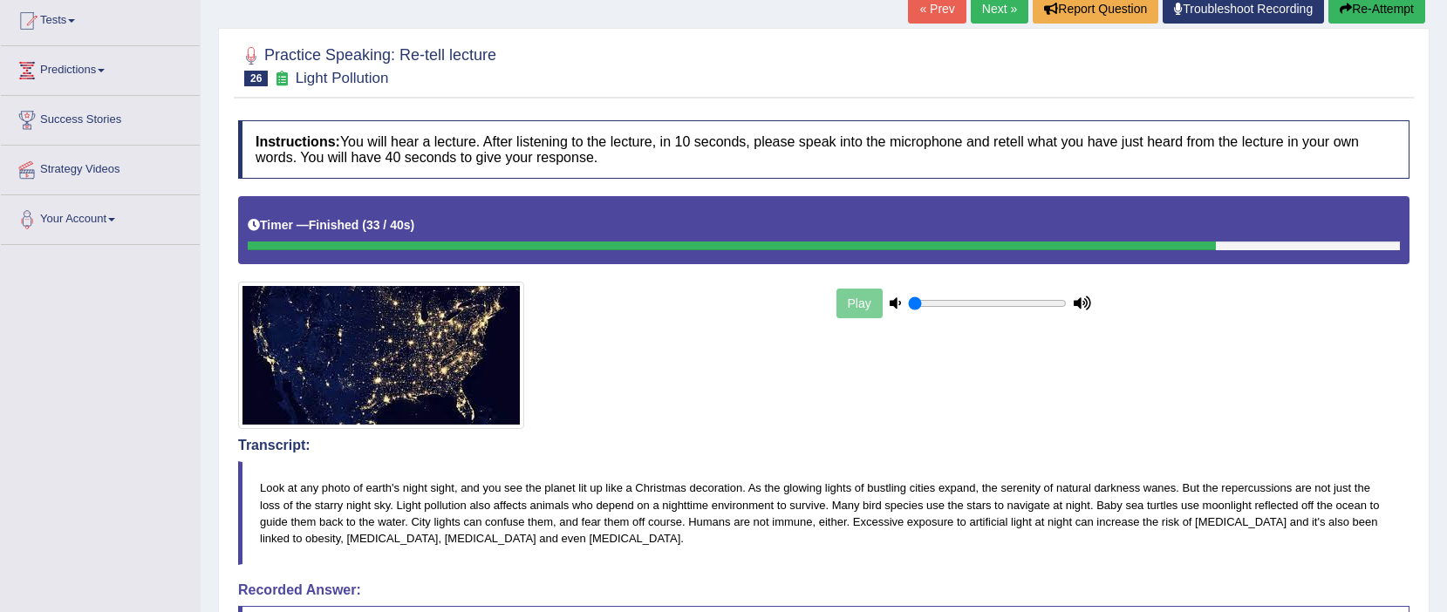
scroll to position [0, 0]
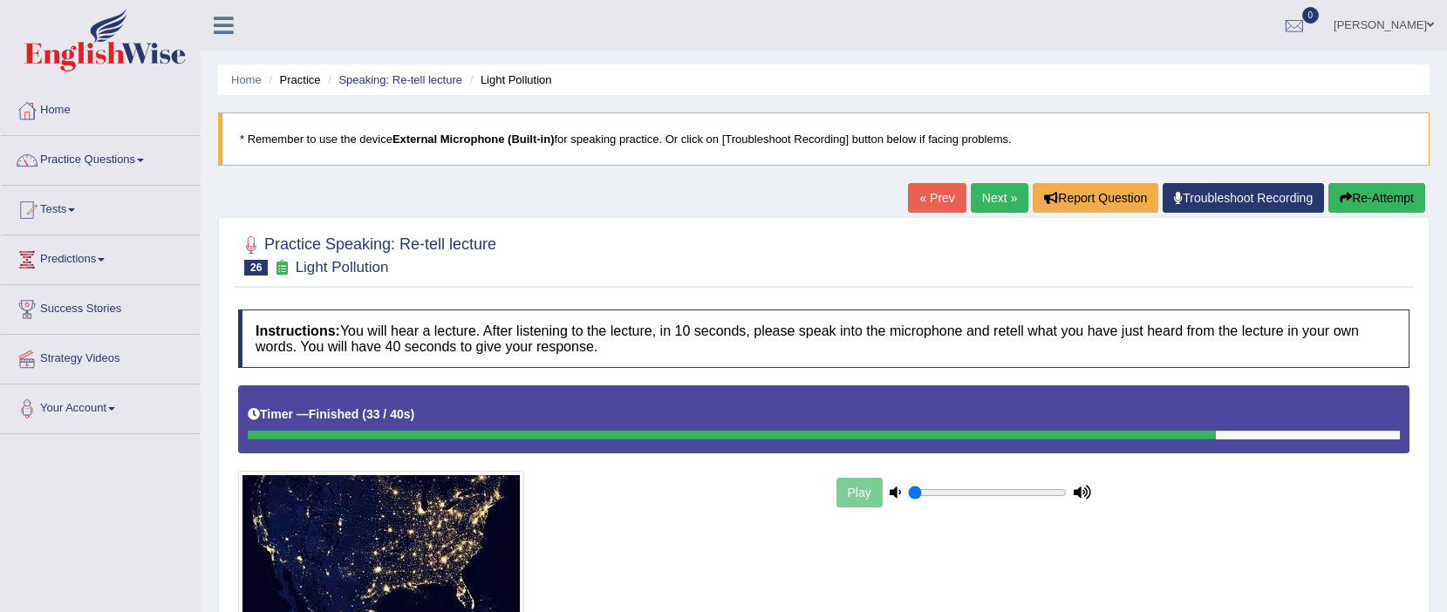
click at [983, 193] on link "Next »" at bounding box center [1000, 198] width 58 height 30
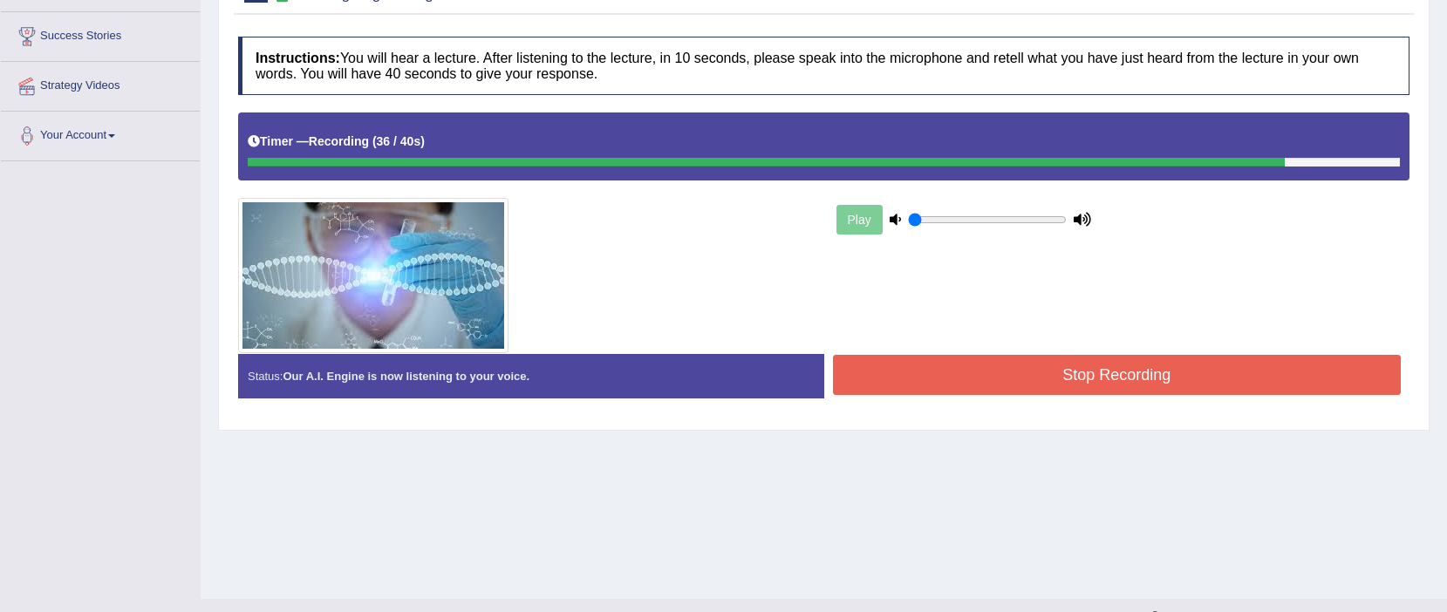
scroll to position [304, 0]
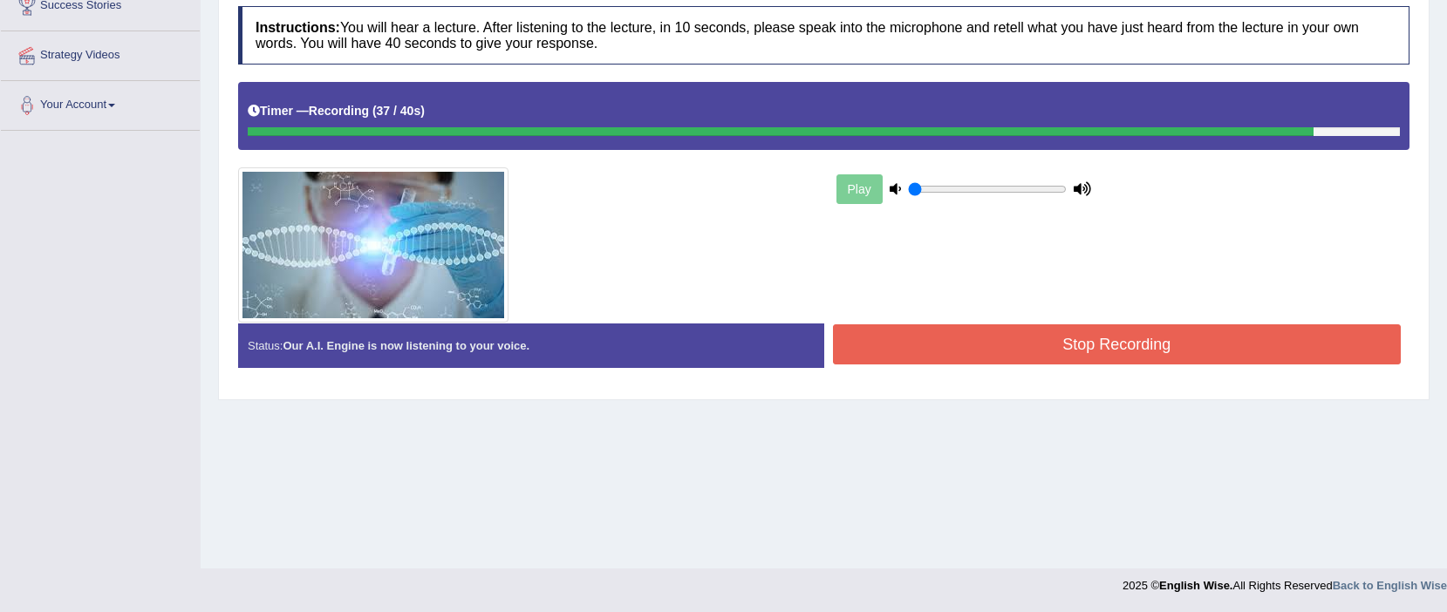
click at [1019, 349] on button "Stop Recording" at bounding box center [1117, 344] width 569 height 40
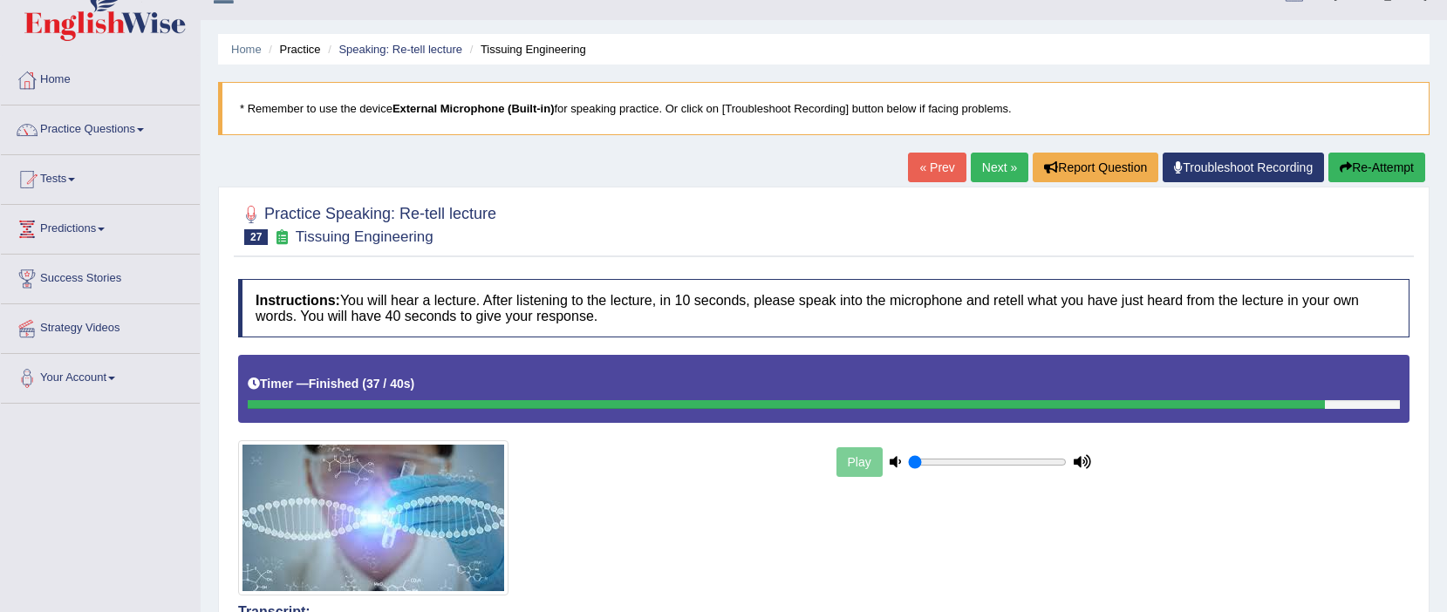
scroll to position [0, 0]
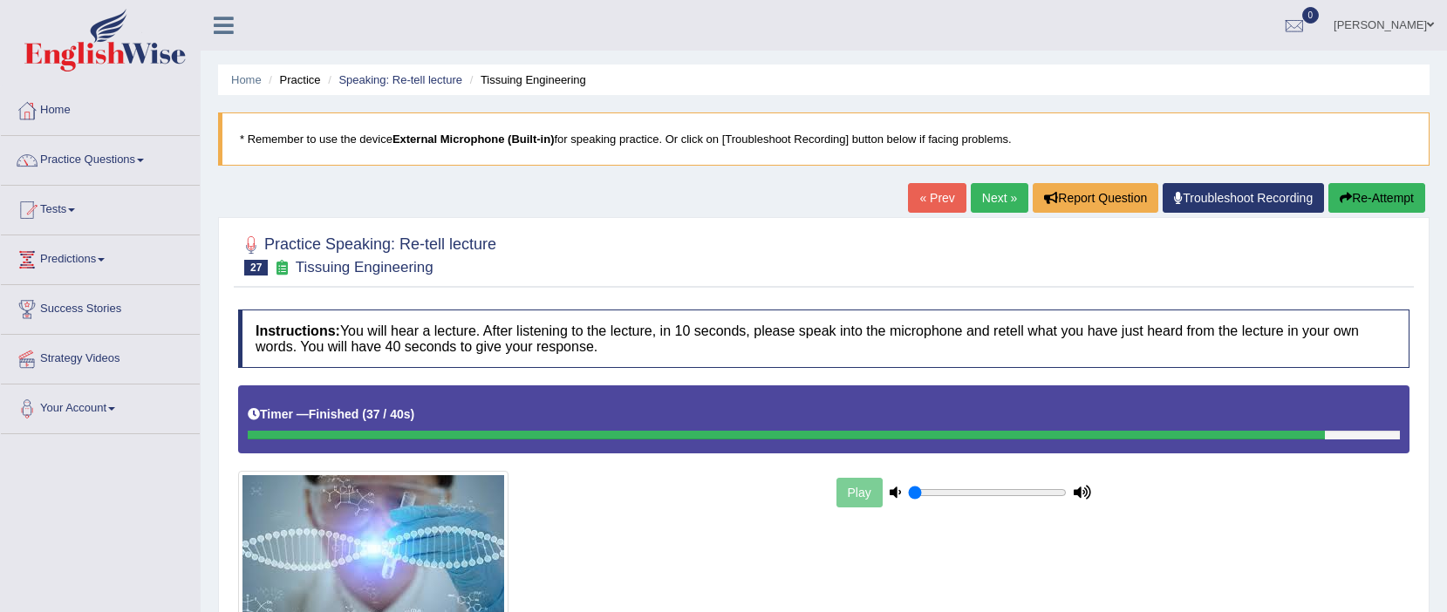
click at [1008, 200] on link "Next »" at bounding box center [1000, 198] width 58 height 30
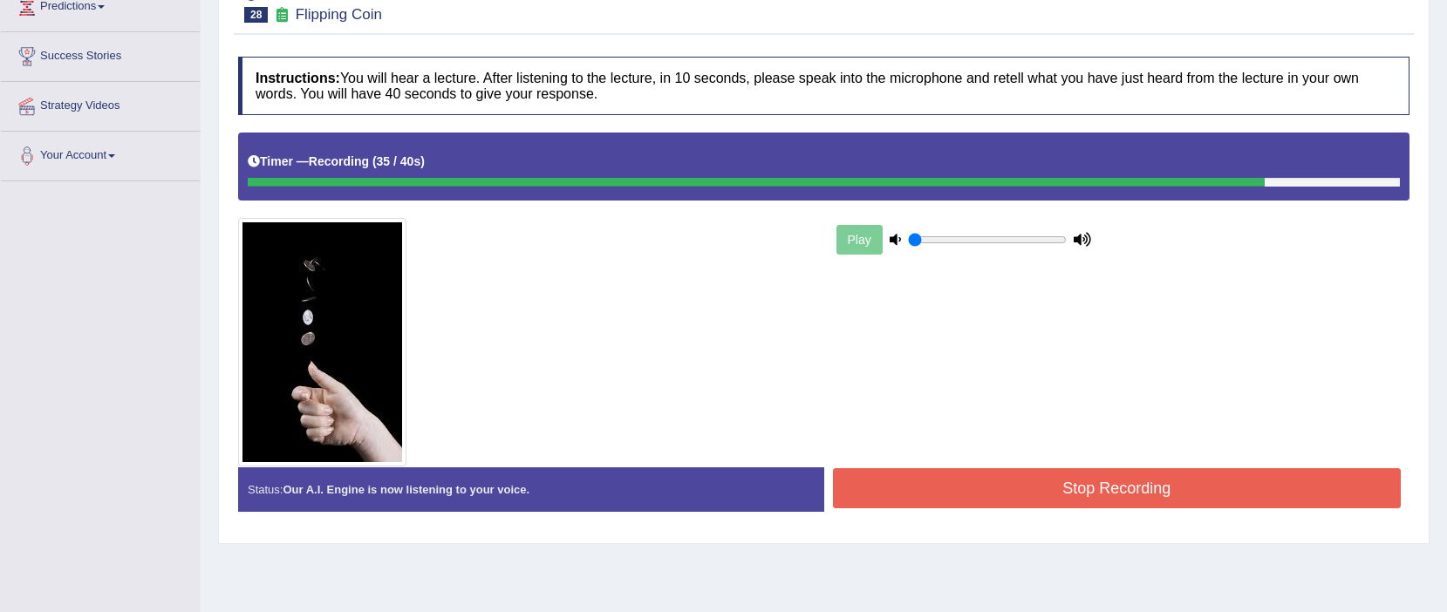
scroll to position [304, 0]
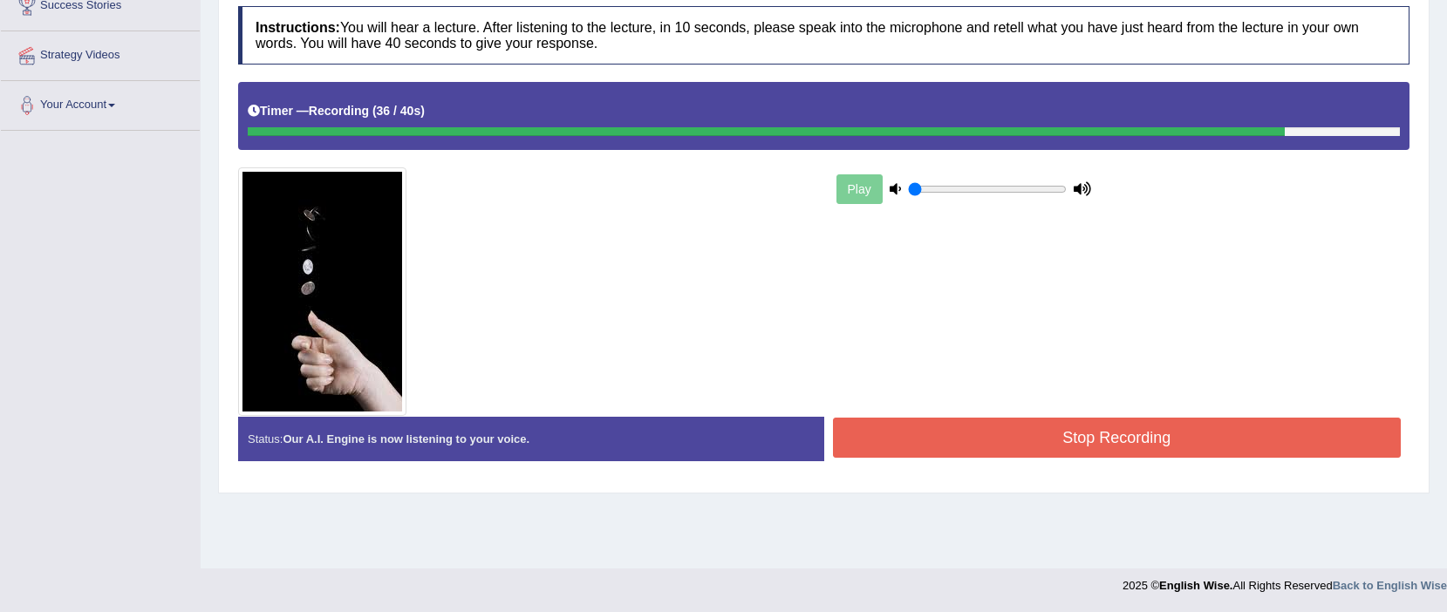
click at [1102, 435] on button "Stop Recording" at bounding box center [1117, 438] width 569 height 40
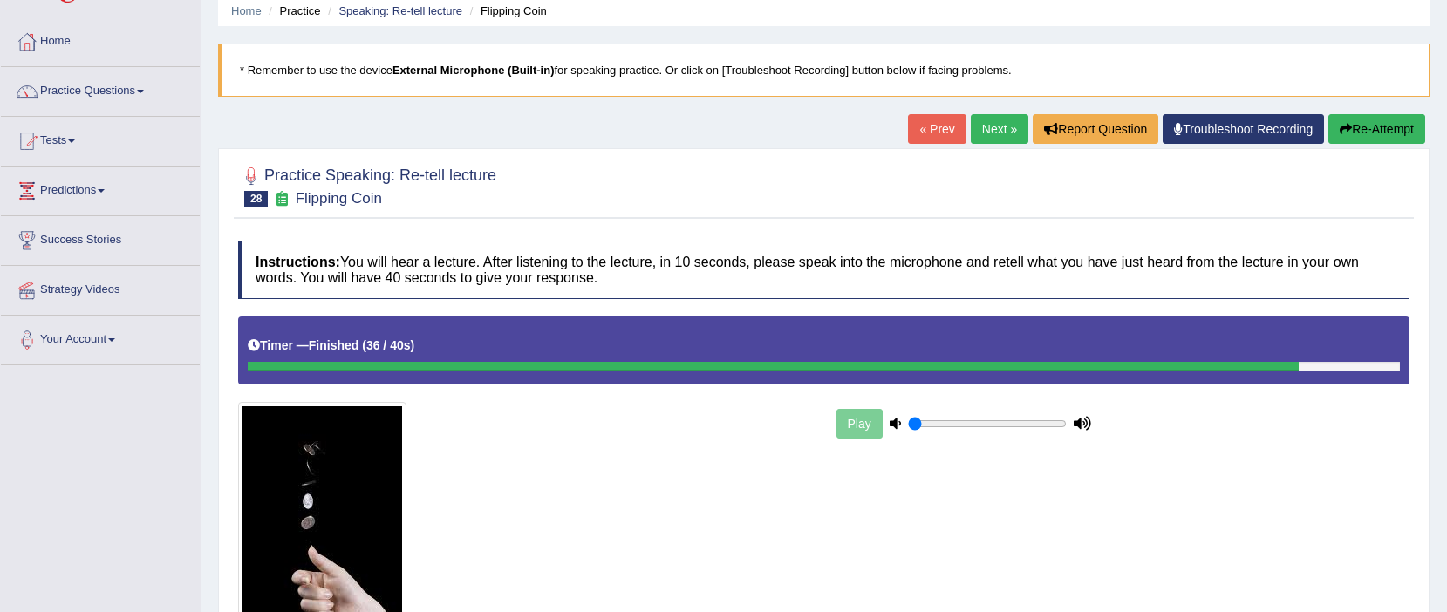
scroll to position [0, 0]
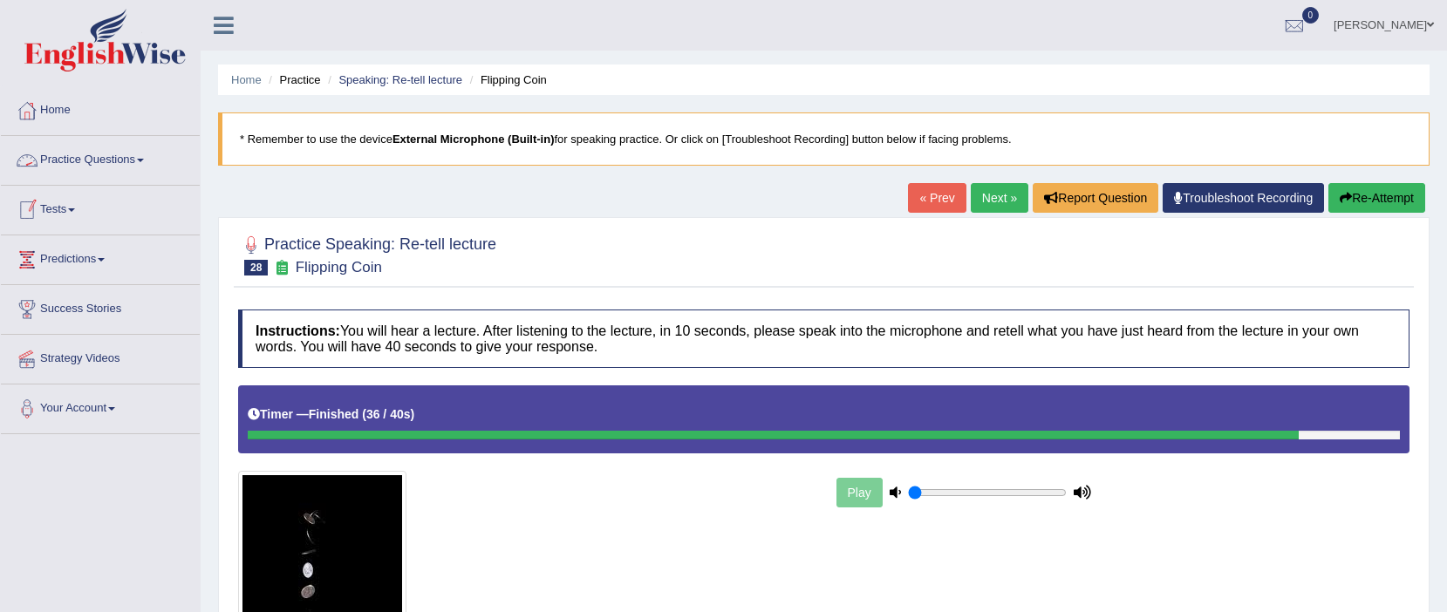
click at [75, 211] on span at bounding box center [71, 209] width 7 height 3
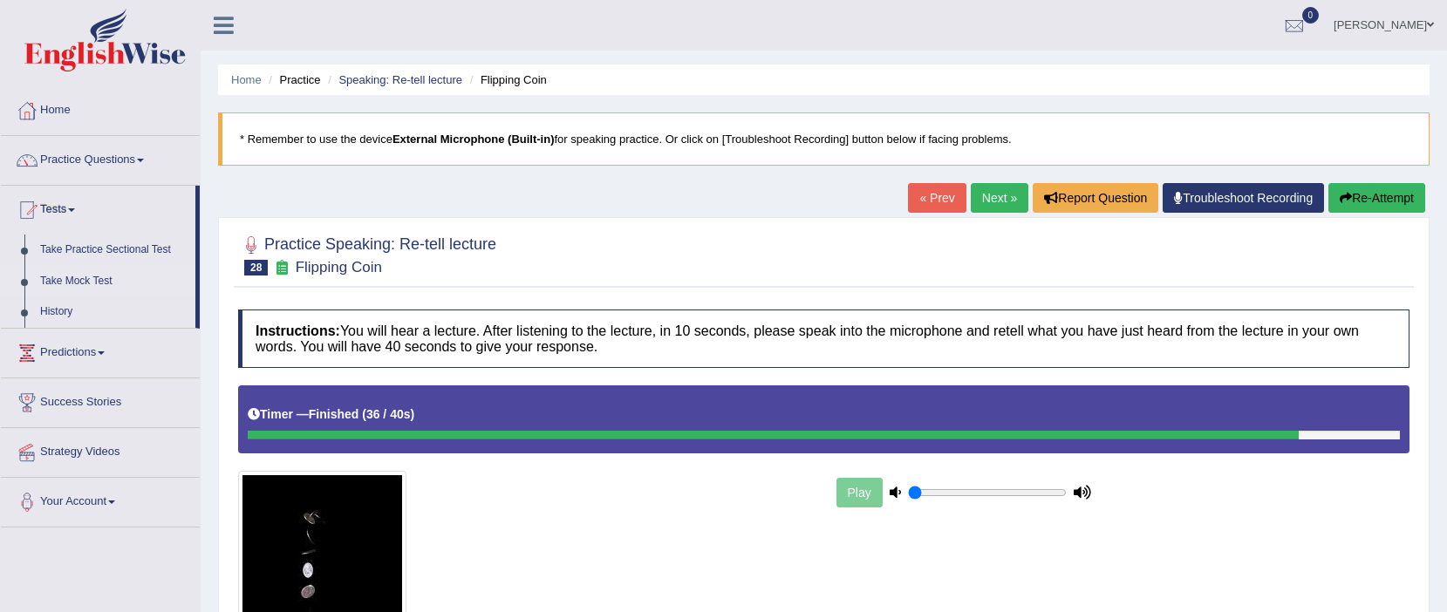
click at [89, 282] on link "Take Mock Test" at bounding box center [113, 281] width 163 height 31
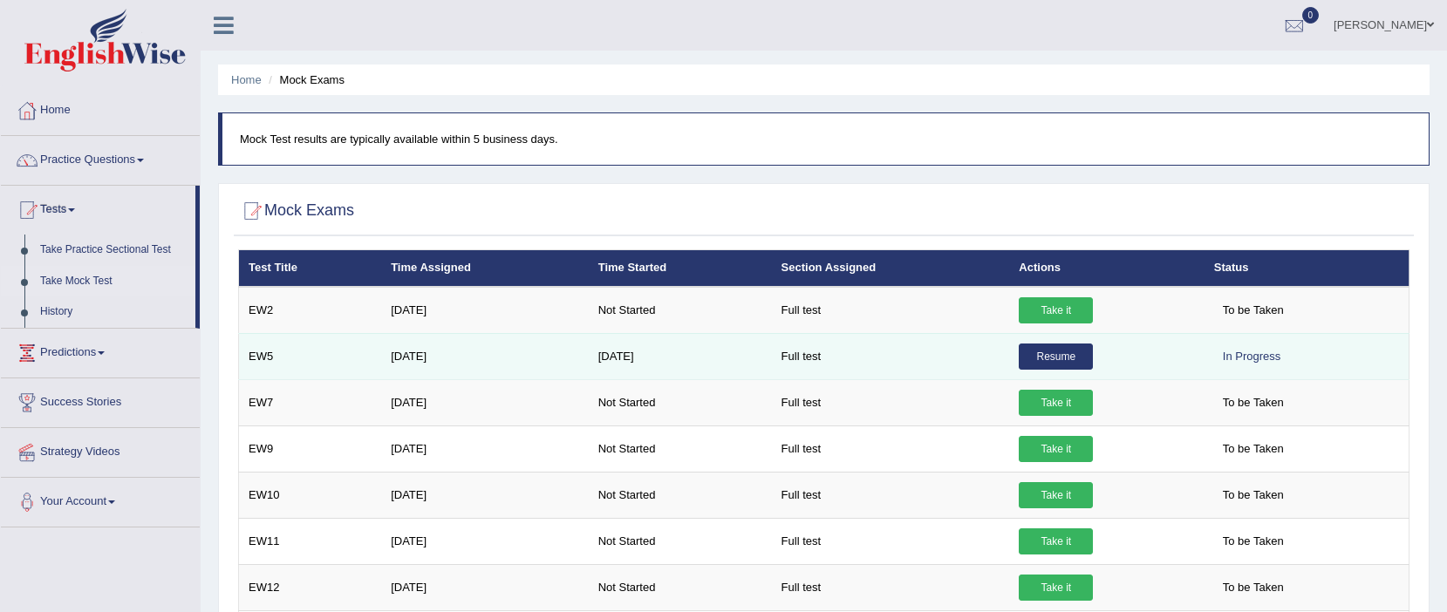
click at [1031, 356] on link "Resume" at bounding box center [1056, 357] width 74 height 26
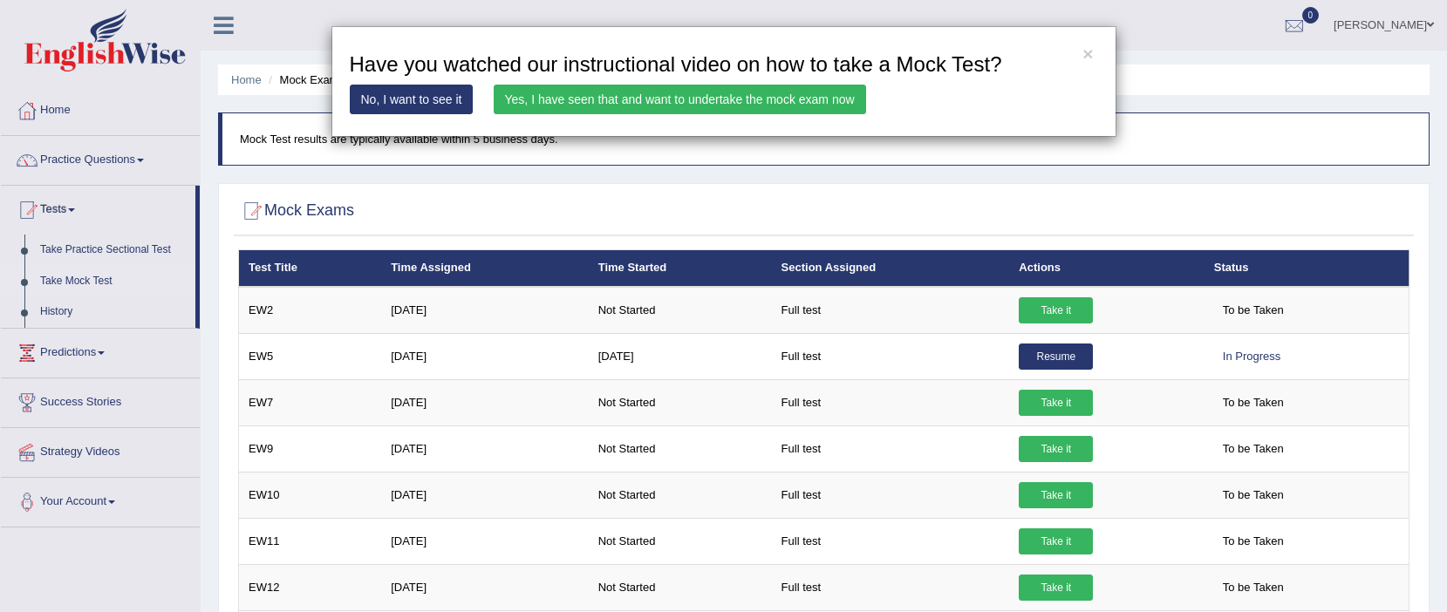
click at [720, 92] on link "Yes, I have seen that and want to undertake the mock exam now" at bounding box center [680, 100] width 372 height 30
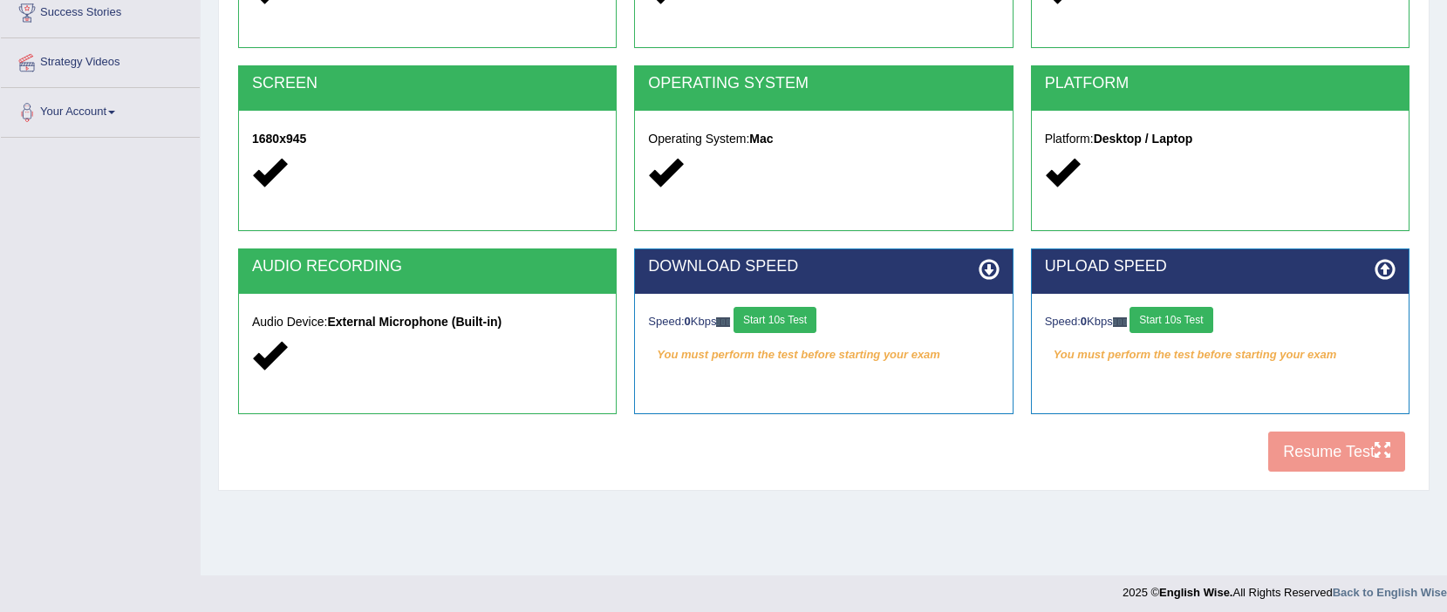
scroll to position [303, 0]
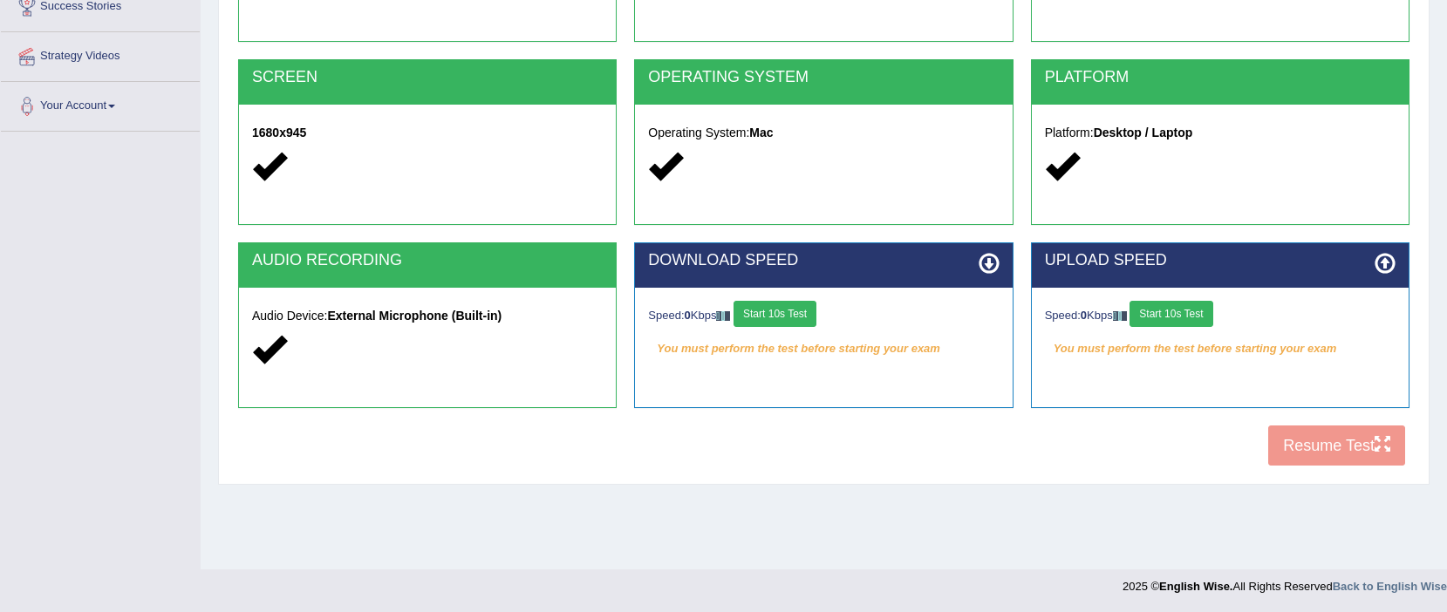
click at [812, 316] on button "Start 10s Test" at bounding box center [775, 314] width 83 height 26
click at [1176, 323] on button "Start 10s Test" at bounding box center [1171, 314] width 83 height 26
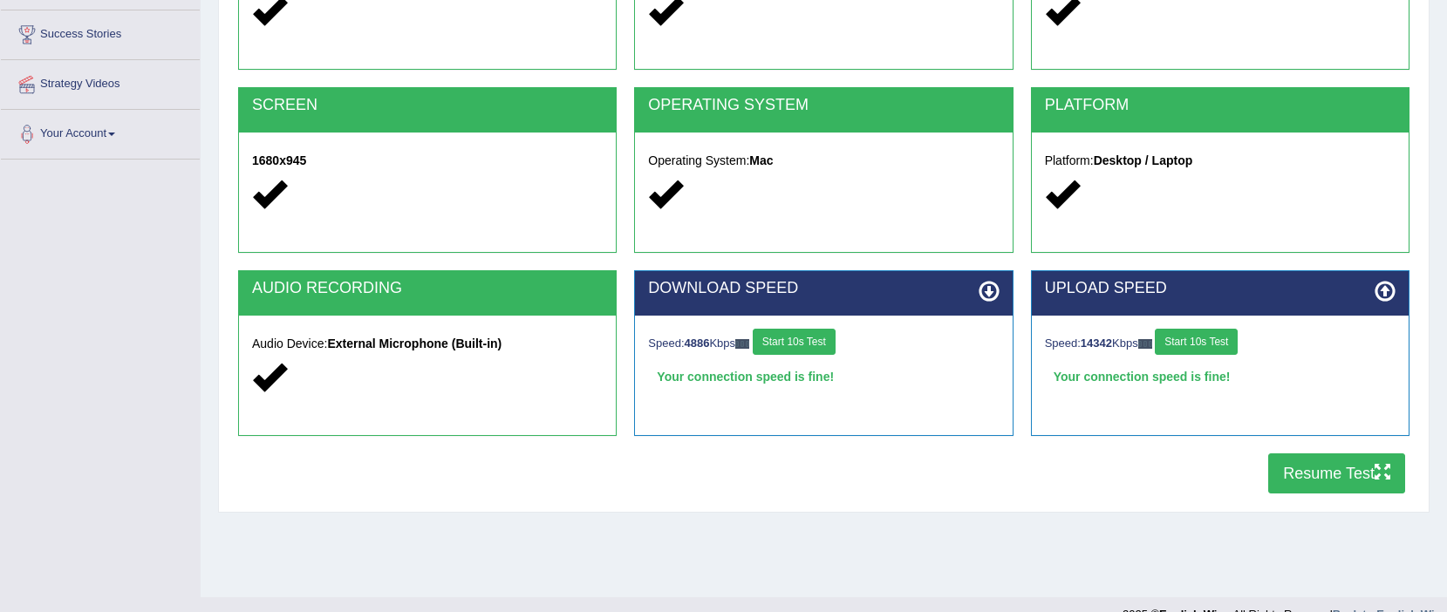
scroll to position [278, 0]
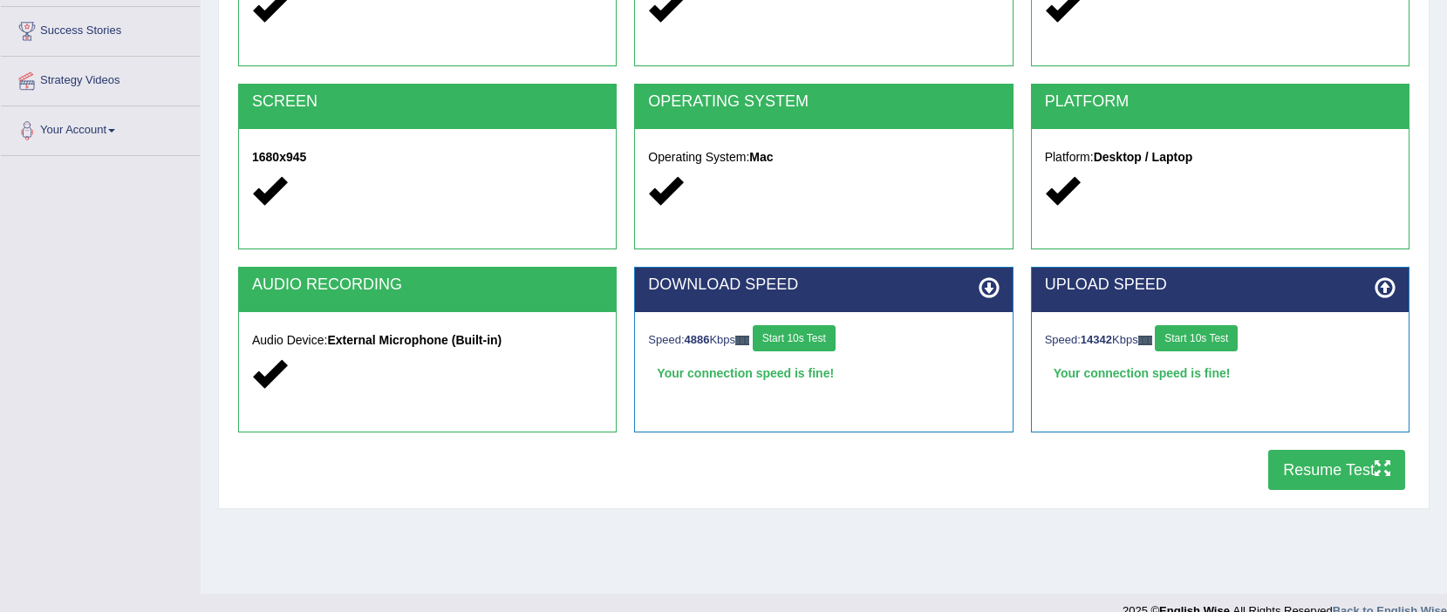
click at [1314, 466] on button "Resume Test" at bounding box center [1336, 470] width 137 height 40
